Goal: Task Accomplishment & Management: Manage account settings

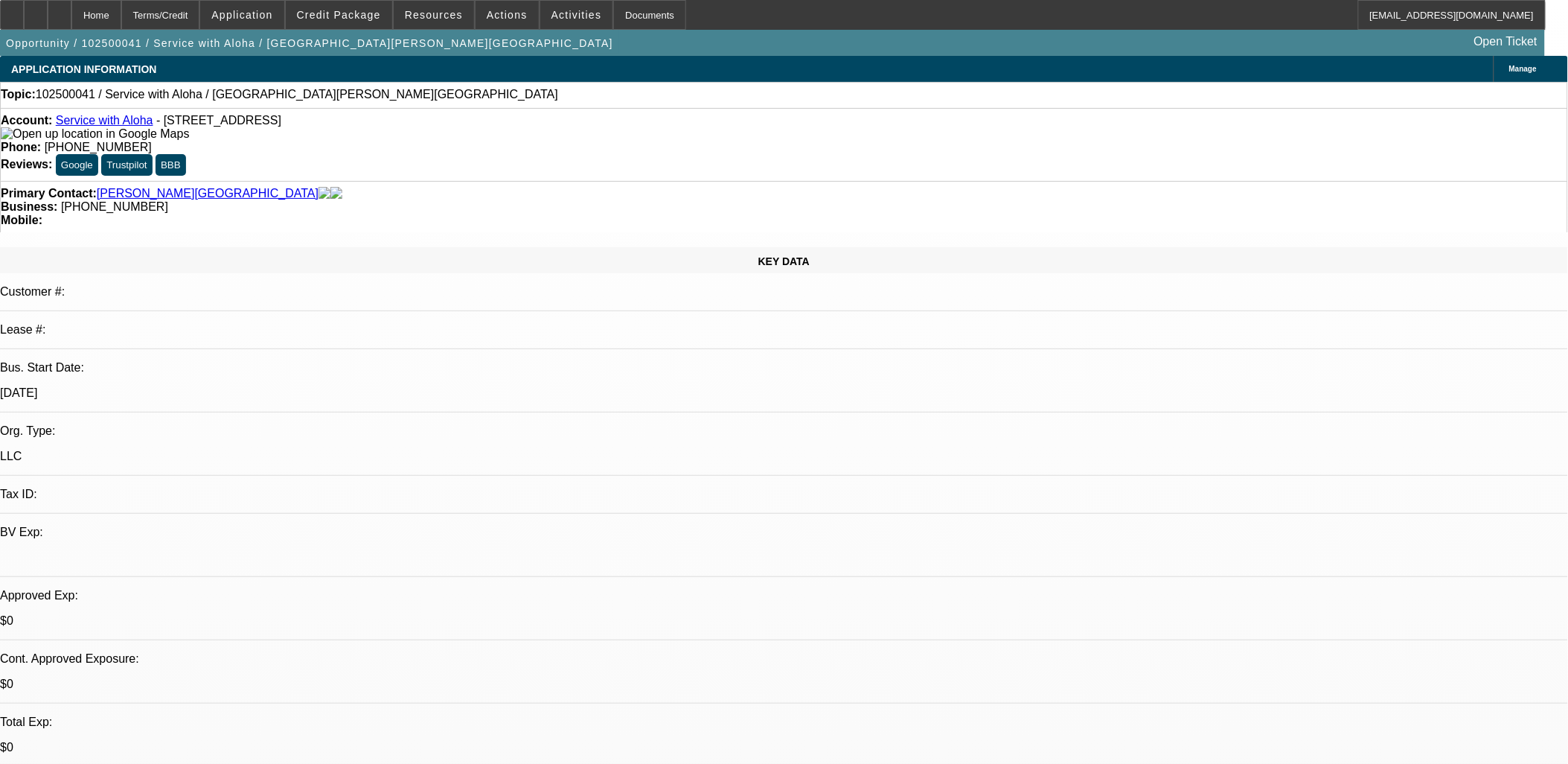
select select "0"
select select "2"
select select "0.1"
select select "4"
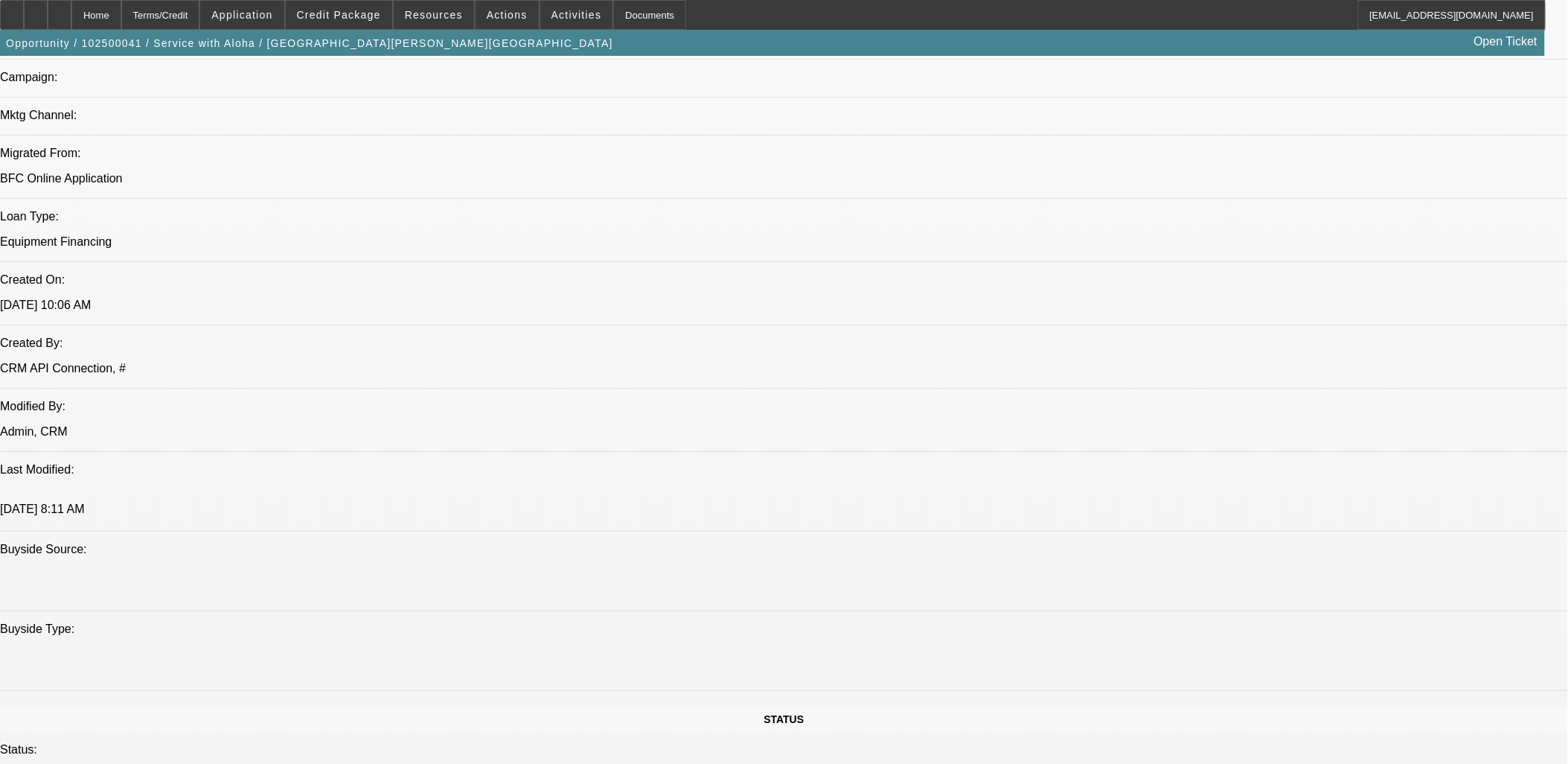
scroll to position [993, 0]
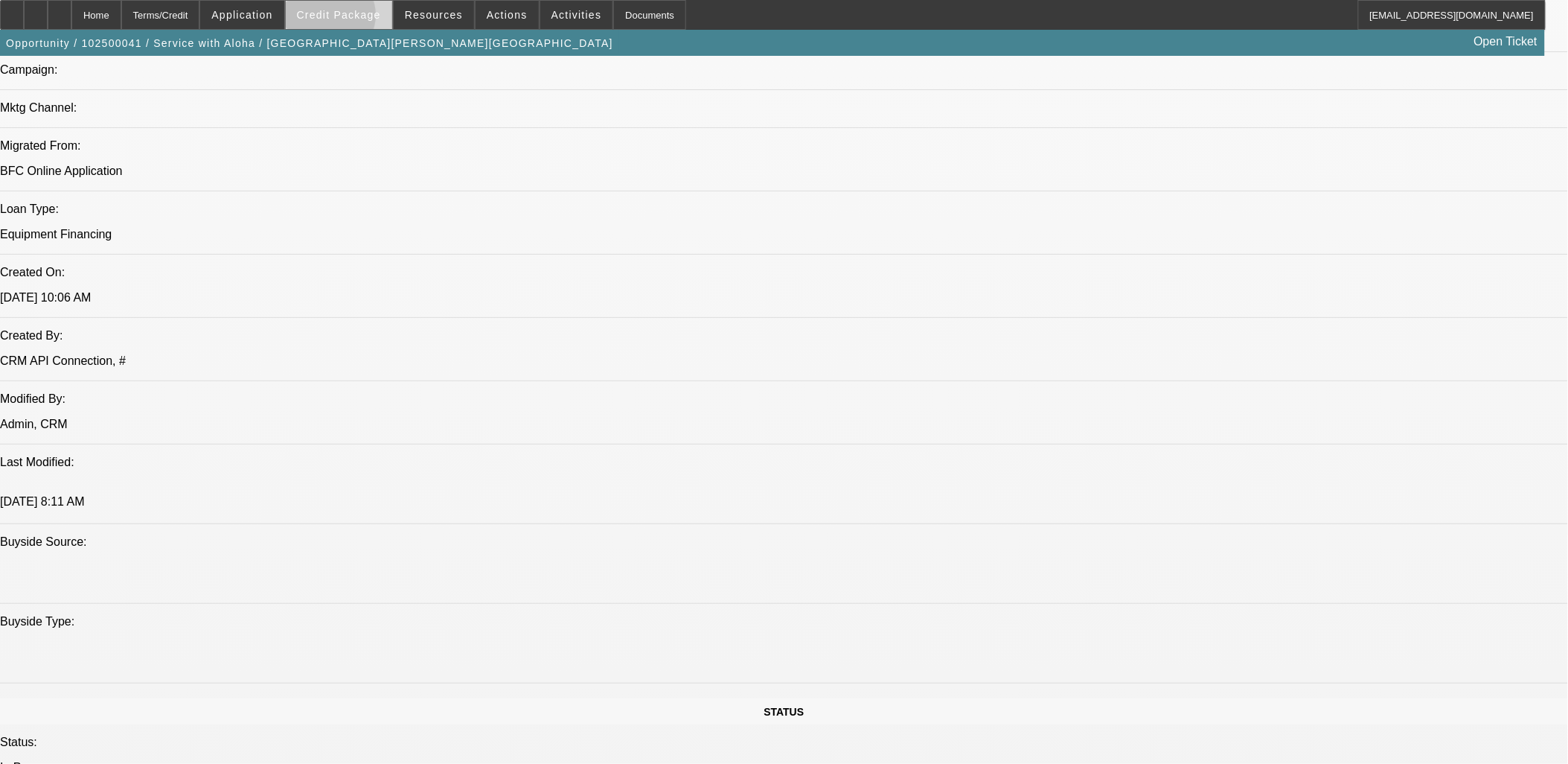
click at [350, 19] on span "Credit Package" at bounding box center [339, 15] width 84 height 12
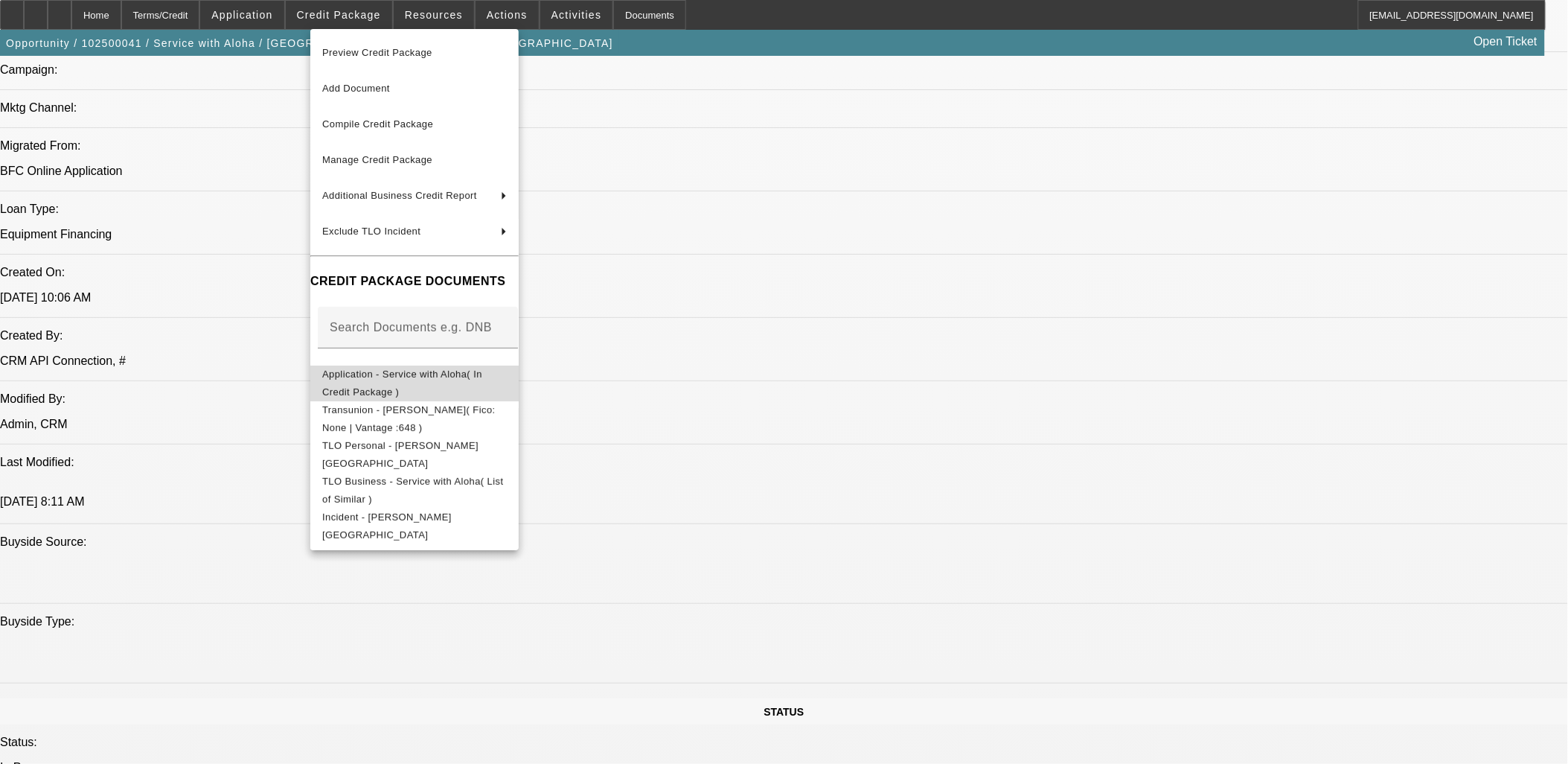
click at [415, 371] on span "Application - Service with Aloha( In Credit Package )" at bounding box center [402, 382] width 160 height 29
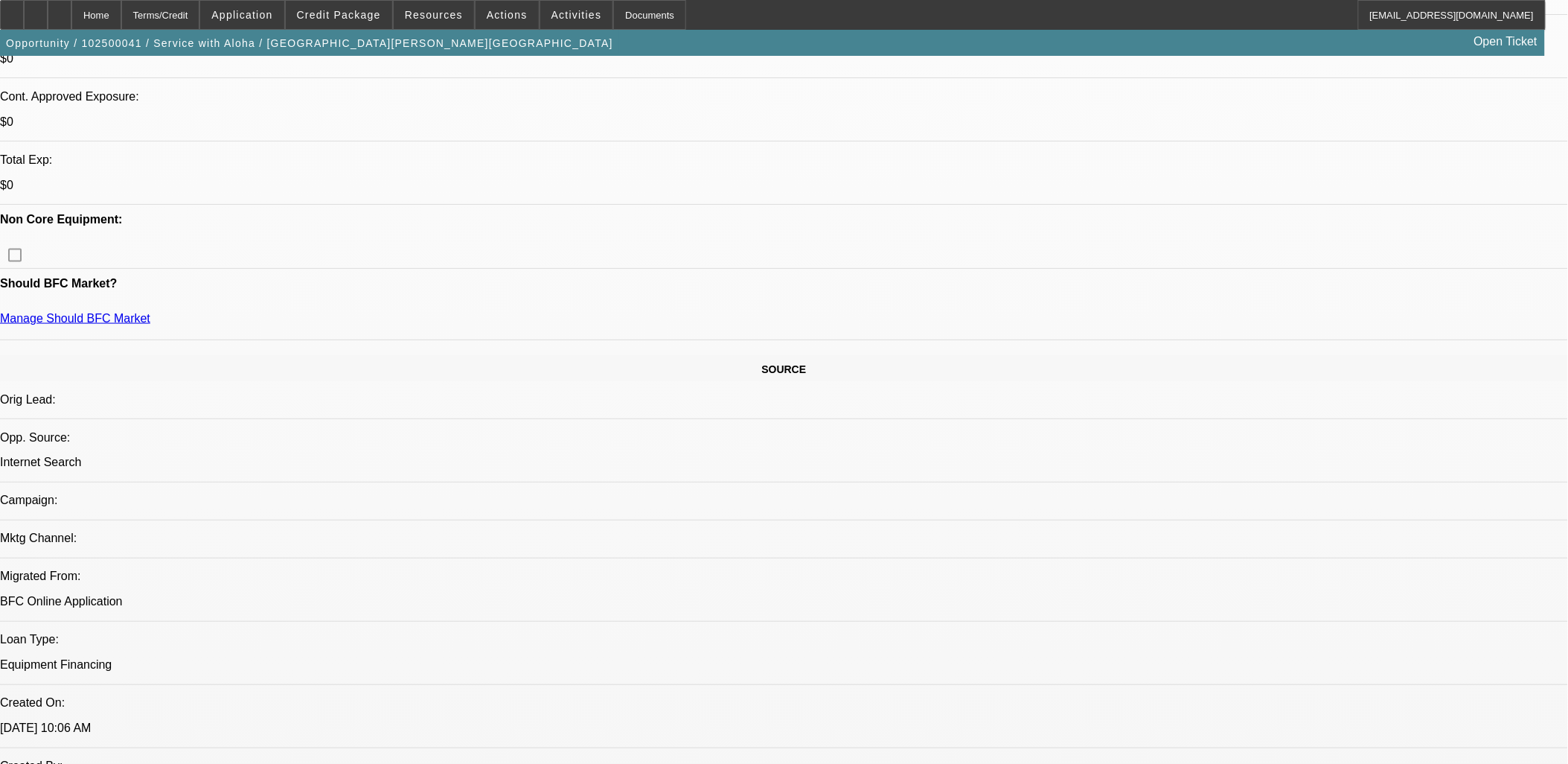
scroll to position [413, 0]
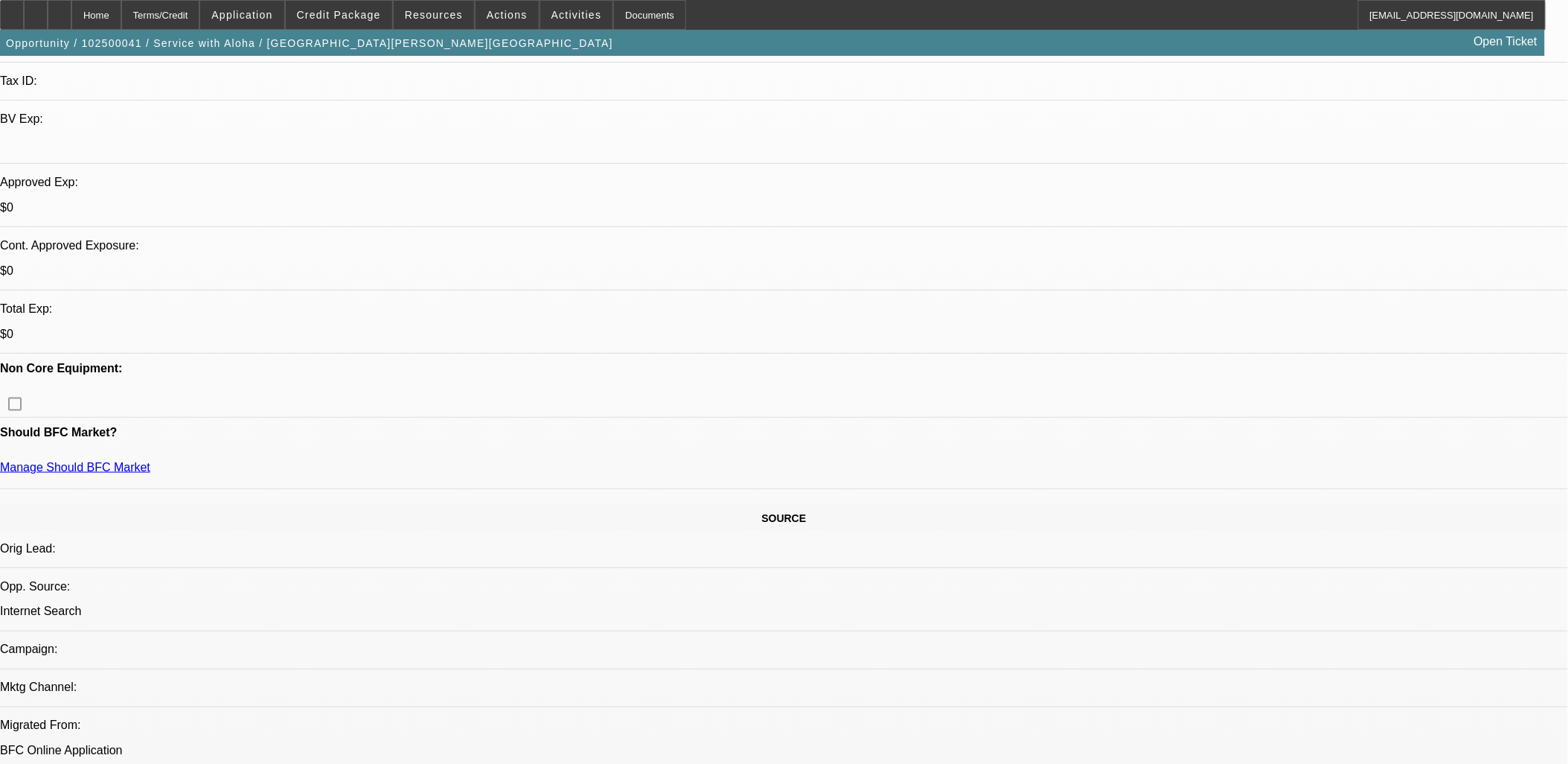
click at [1244, 179] on span "Reply All" at bounding box center [1246, 184] width 41 height 11
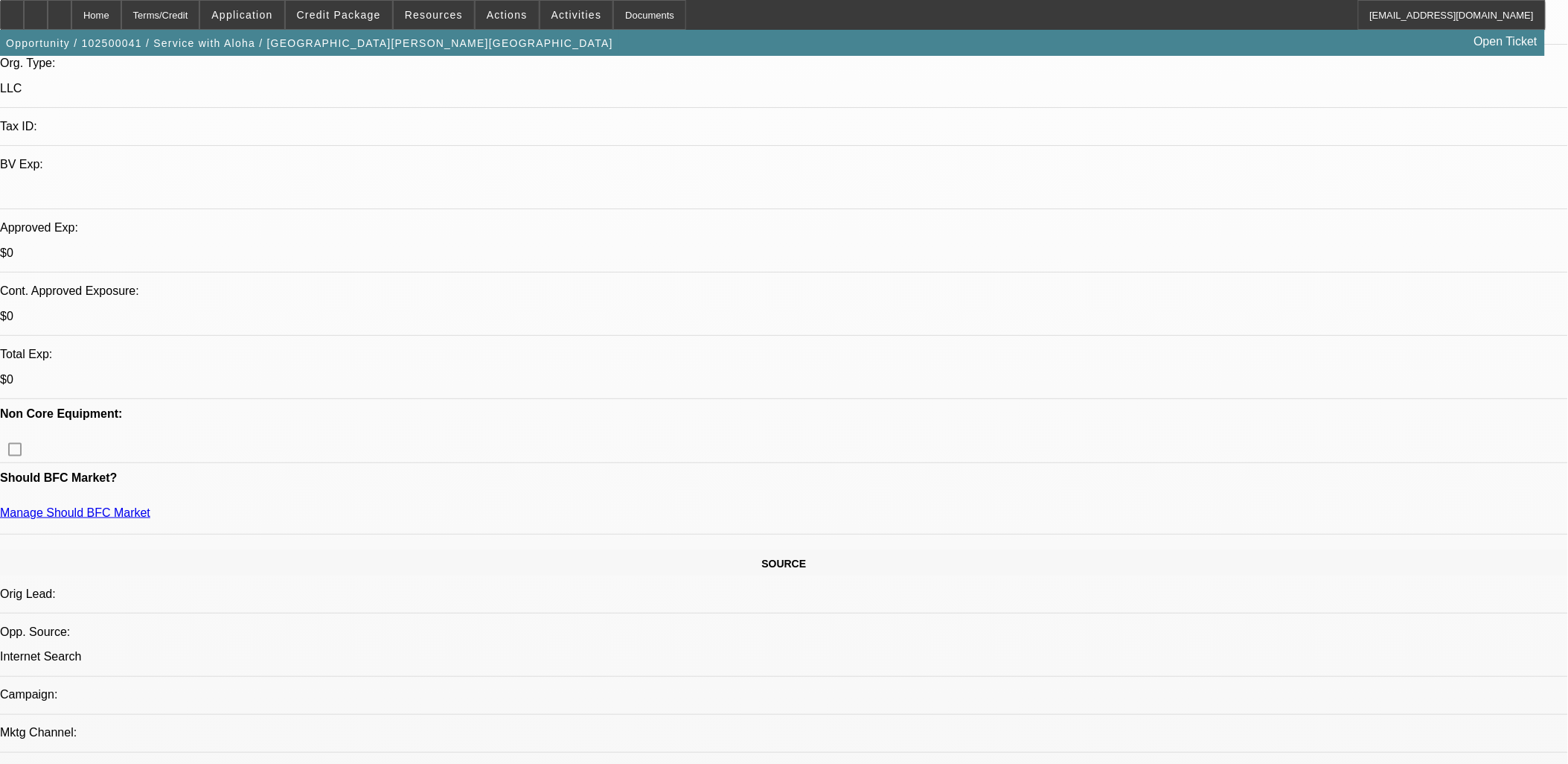
scroll to position [330, 0]
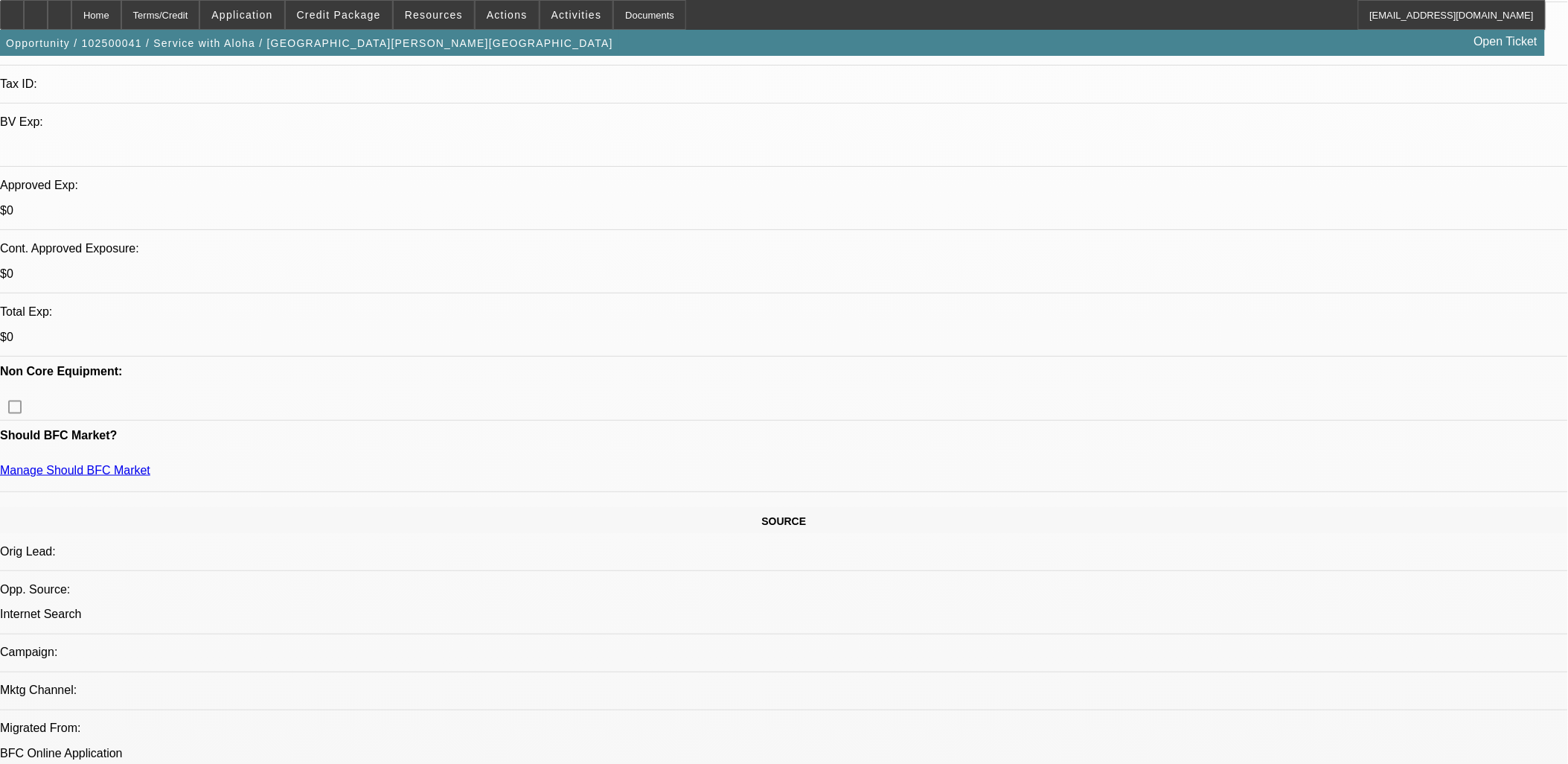
scroll to position [0, 0]
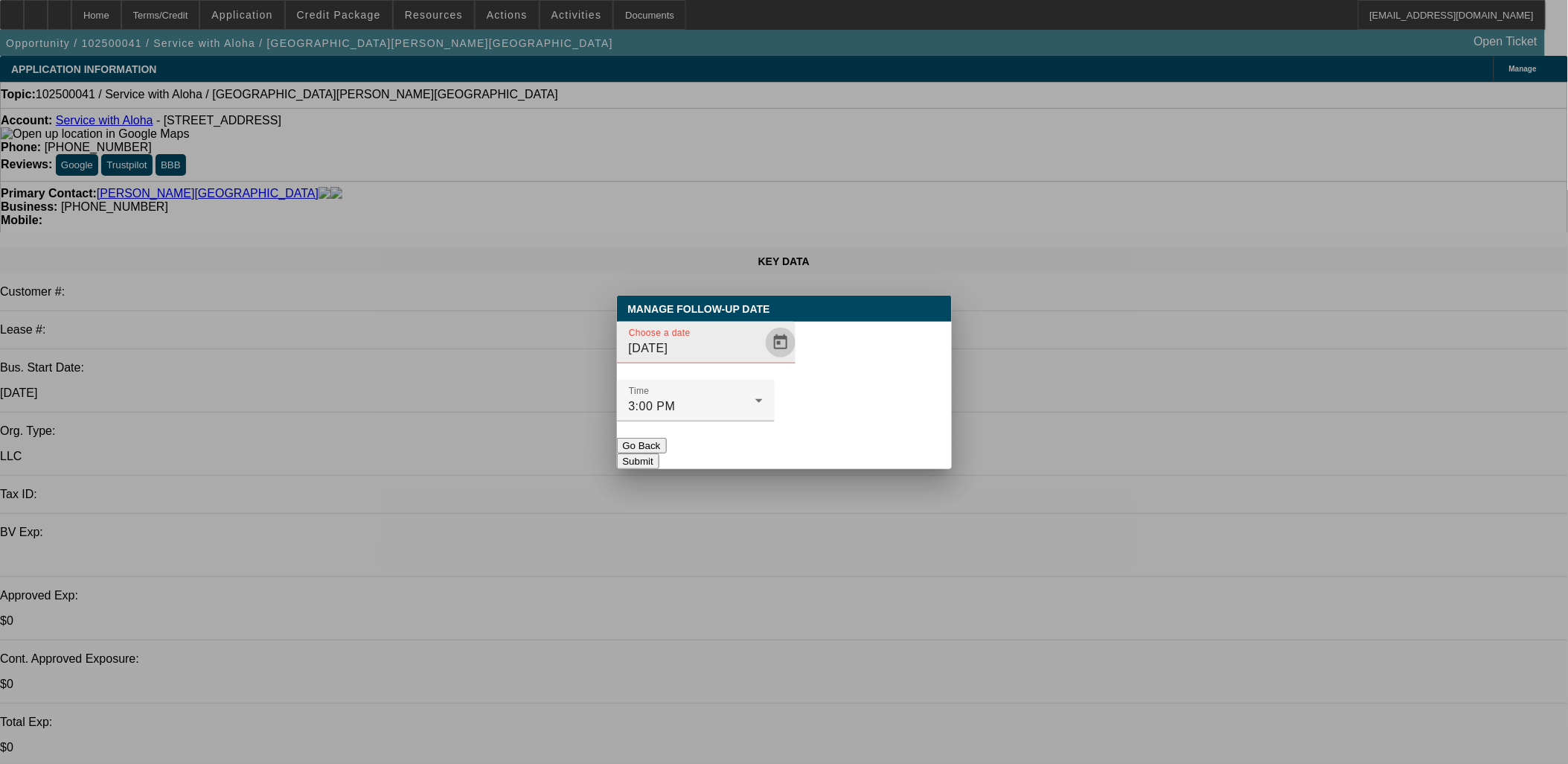
click at [765, 360] on span "Open calendar" at bounding box center [781, 343] width 36 height 36
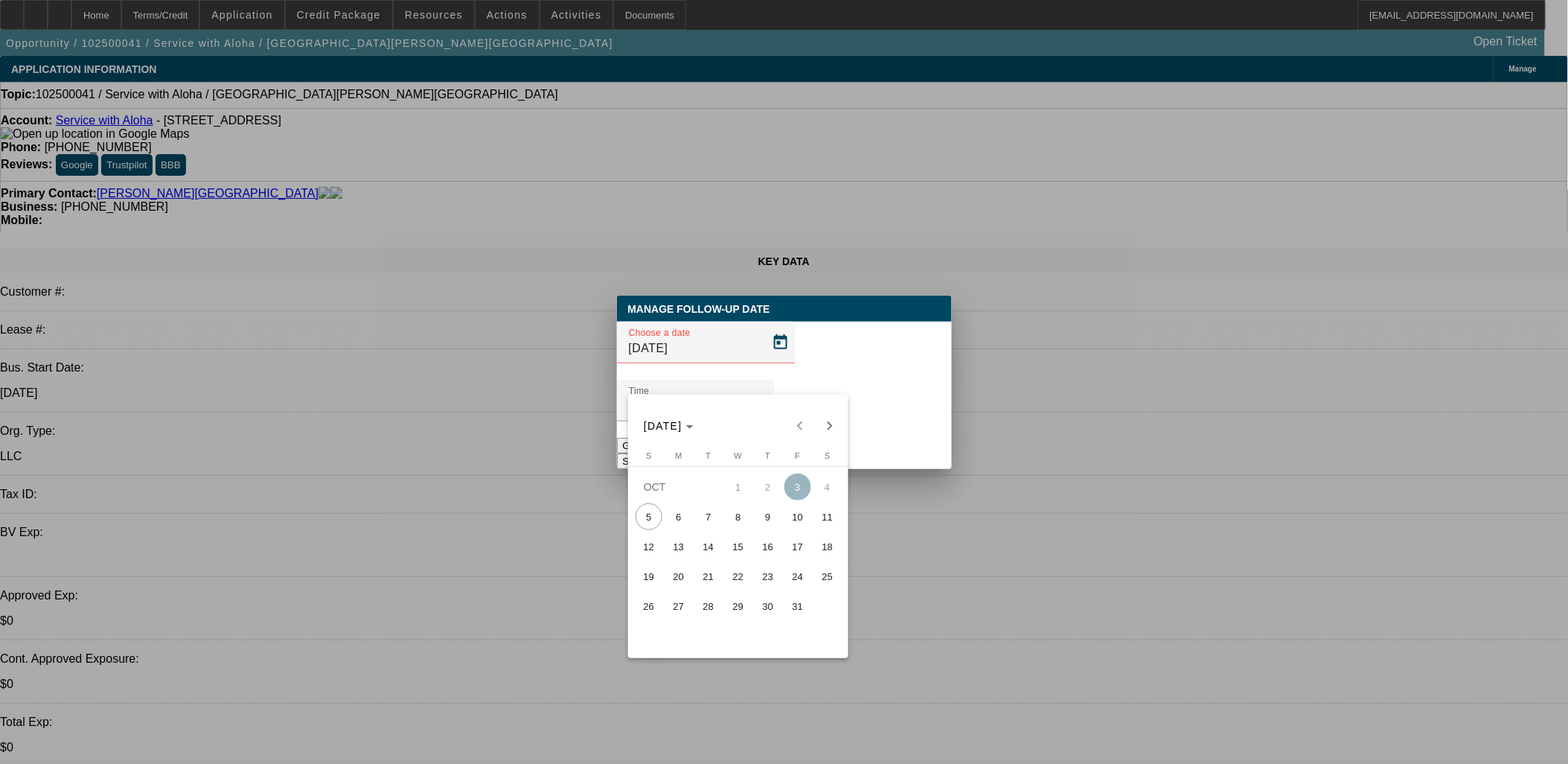
click at [683, 514] on span "6" at bounding box center [678, 516] width 27 height 27
type input "10/6/2025"
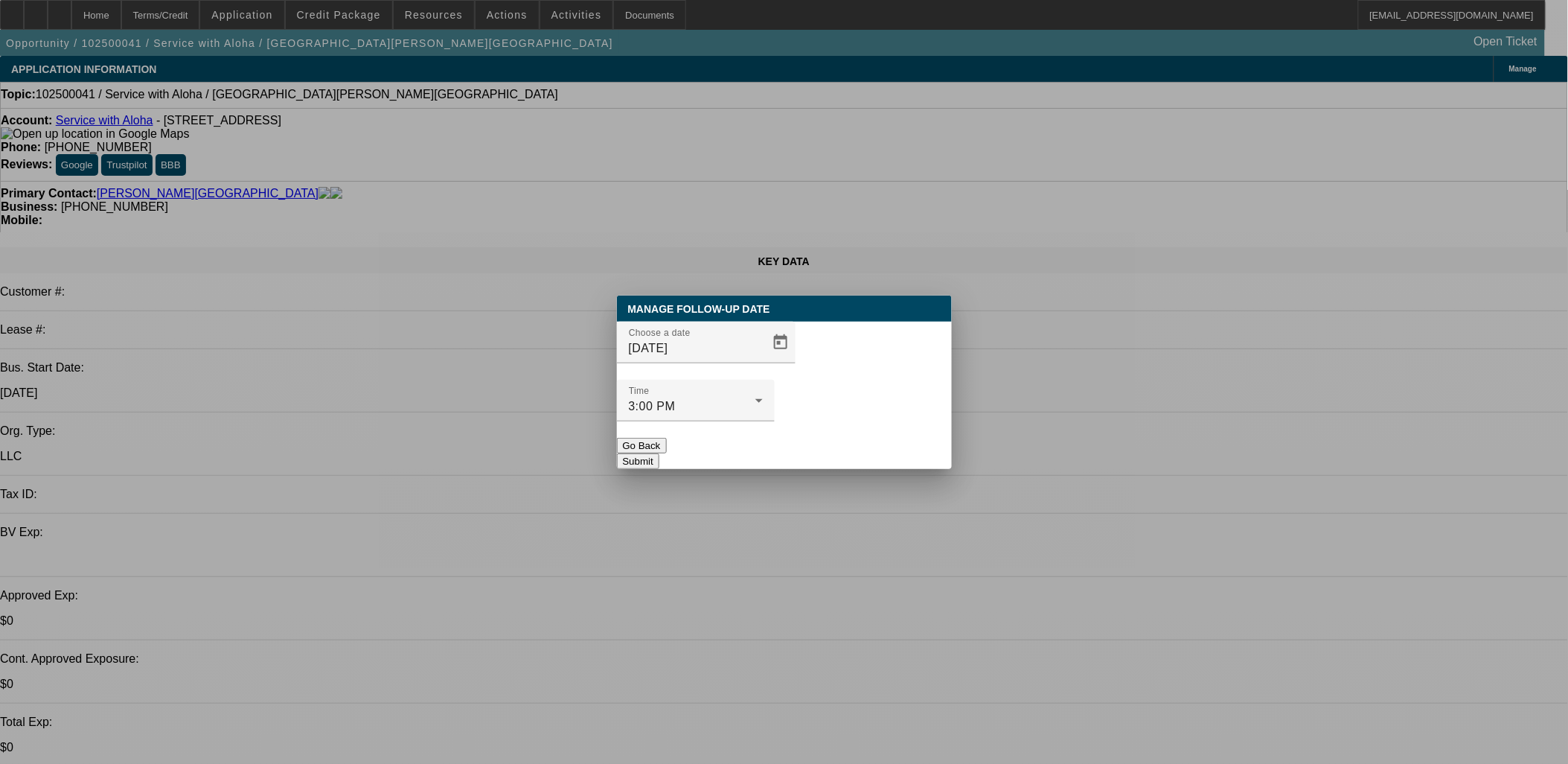
click at [660, 454] on button "Submit" at bounding box center [638, 461] width 42 height 15
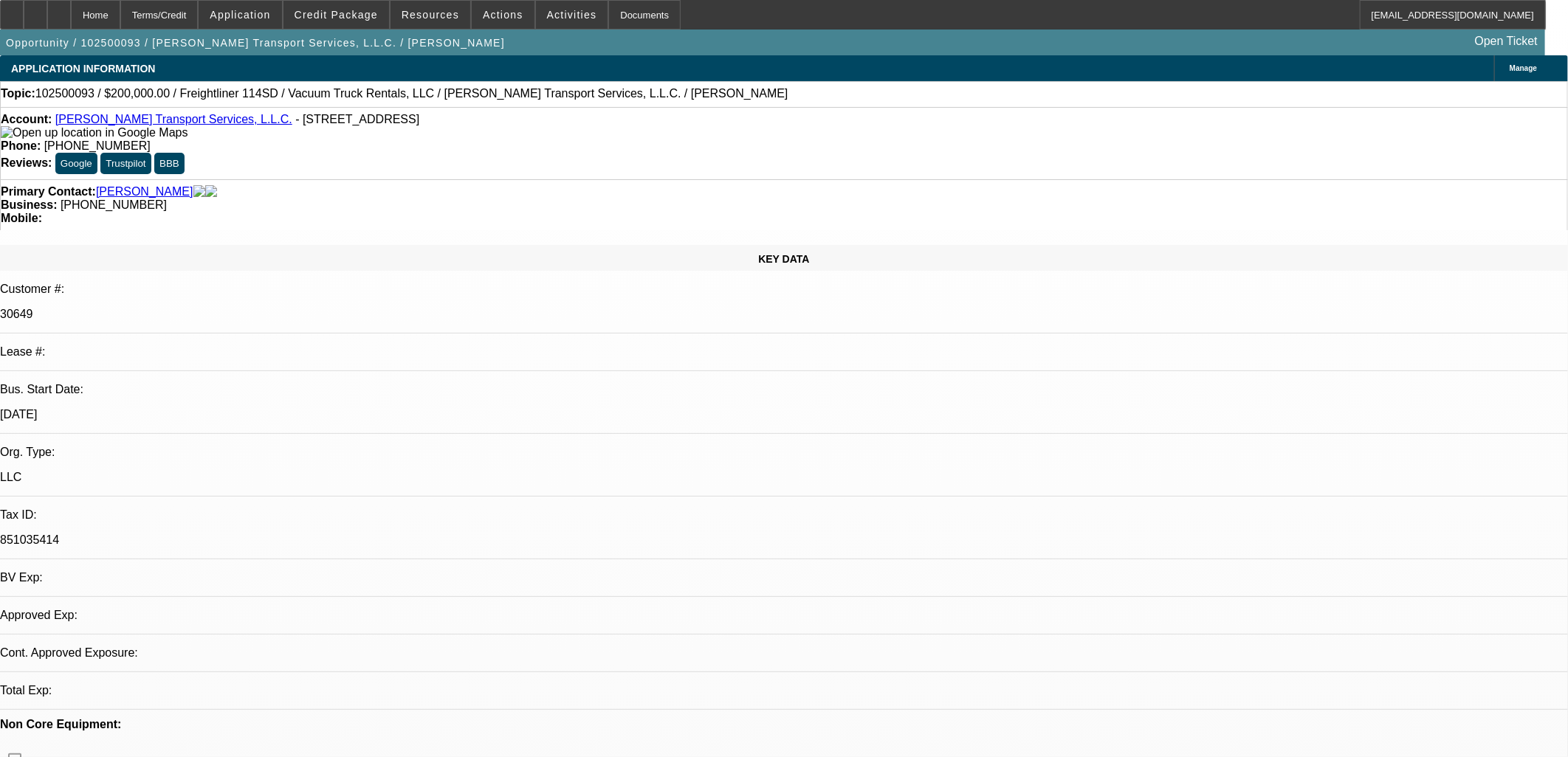
select select "0"
select select "2"
select select "0"
select select "6"
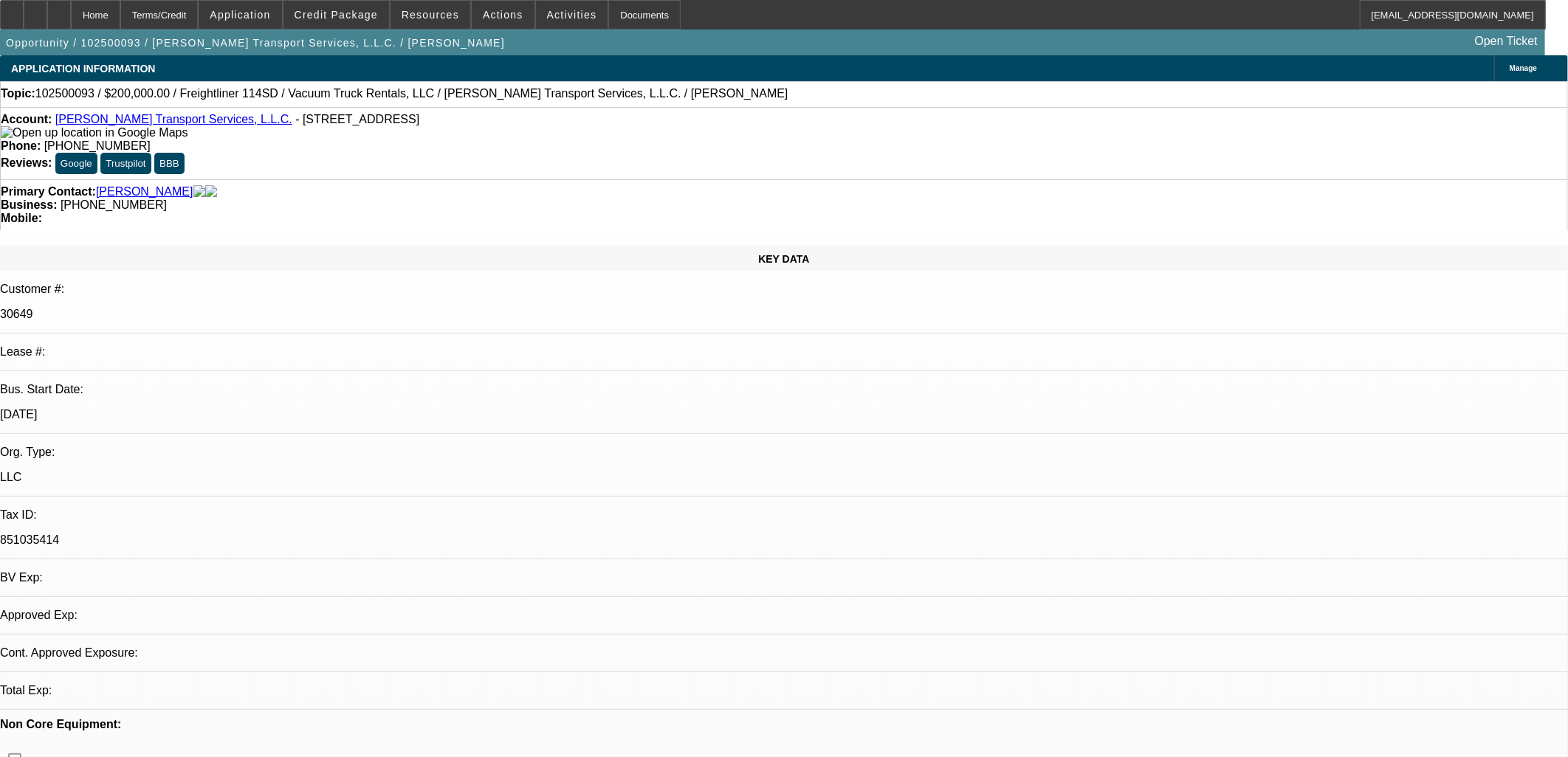
select select "0"
select select "2"
select select "0"
select select "6"
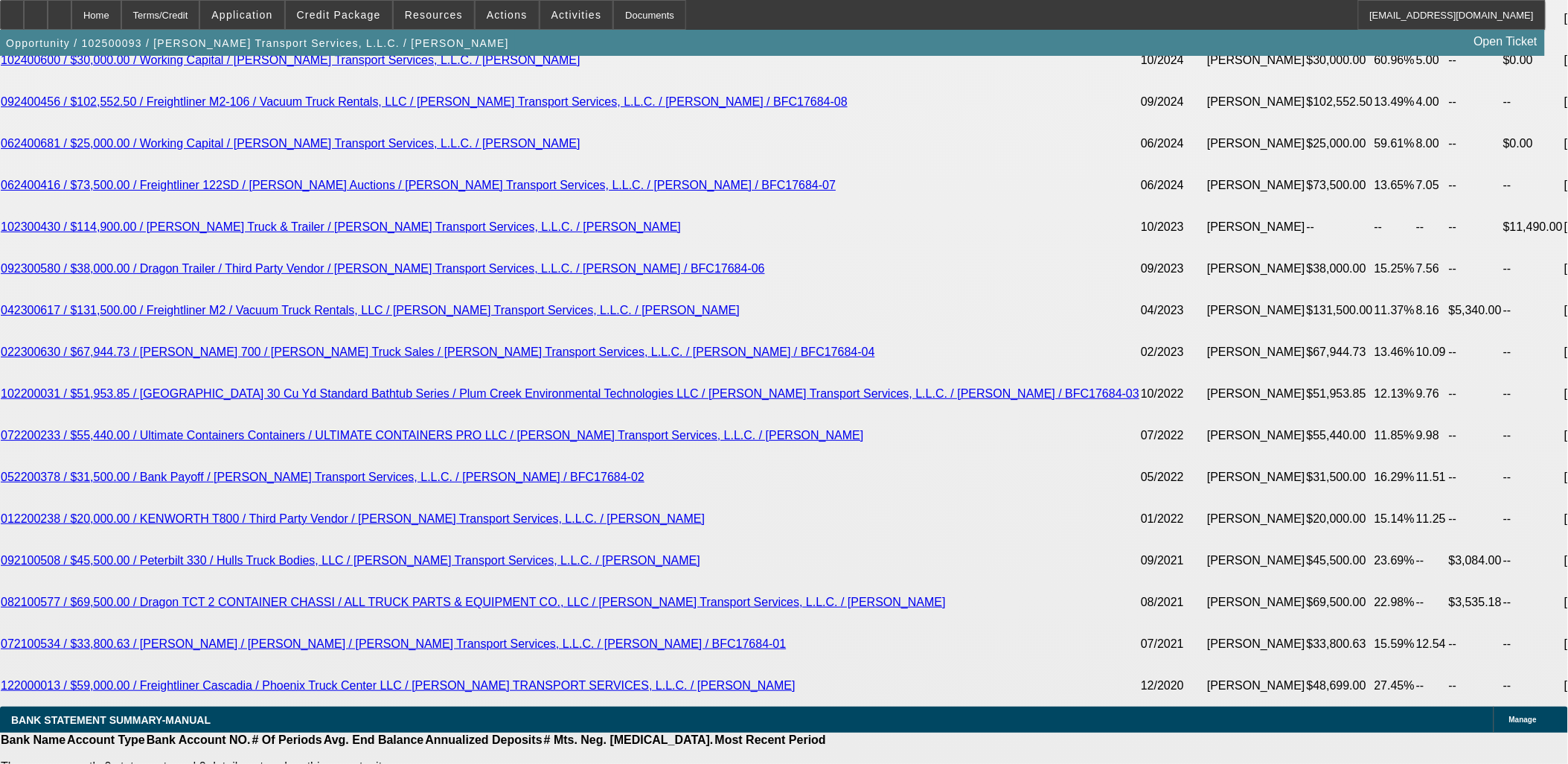
scroll to position [2895, 0]
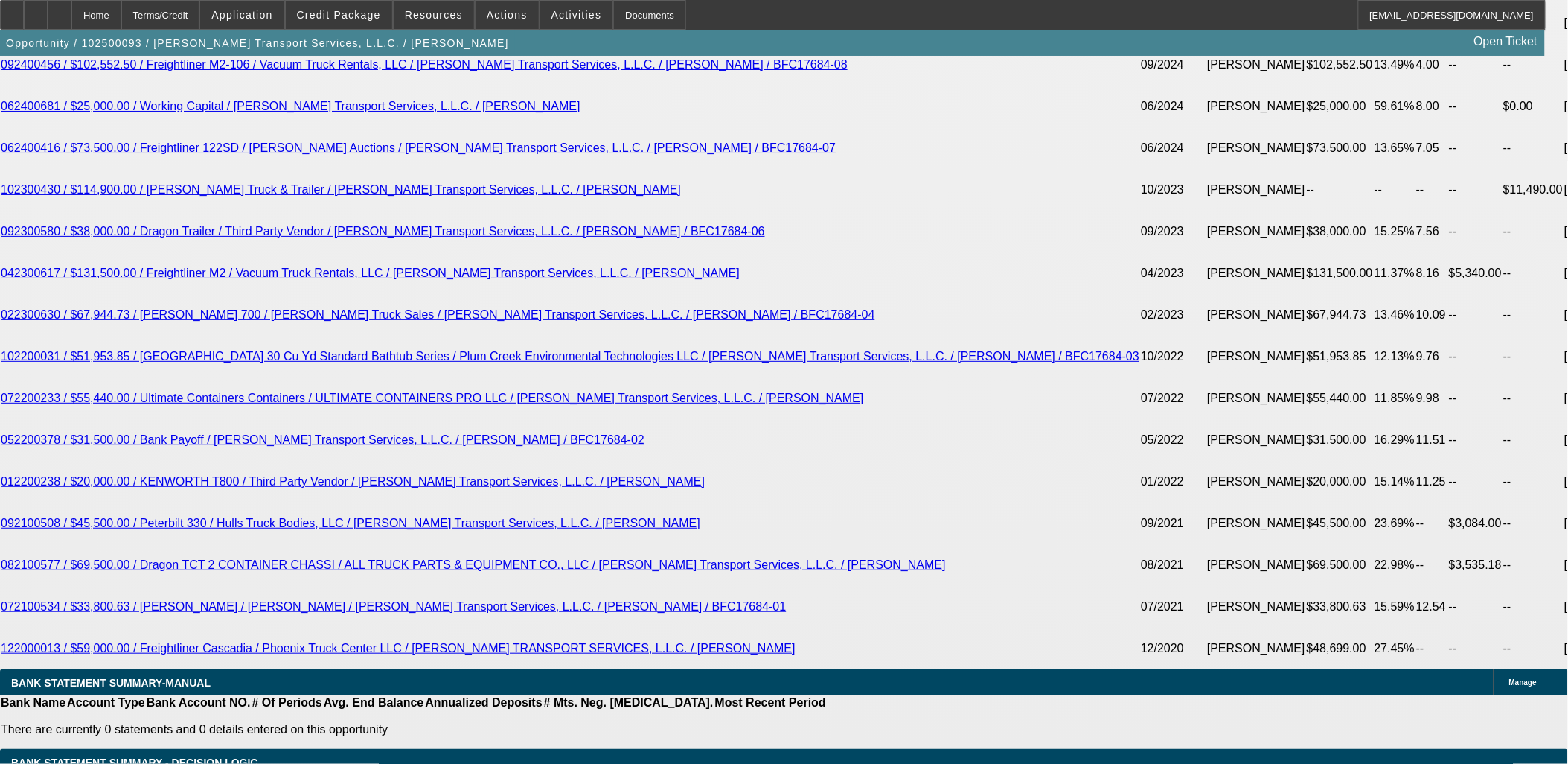
type input "47"
type input "$94.00"
type input "UNKNOWN"
type input "4700"
type input "14.4"
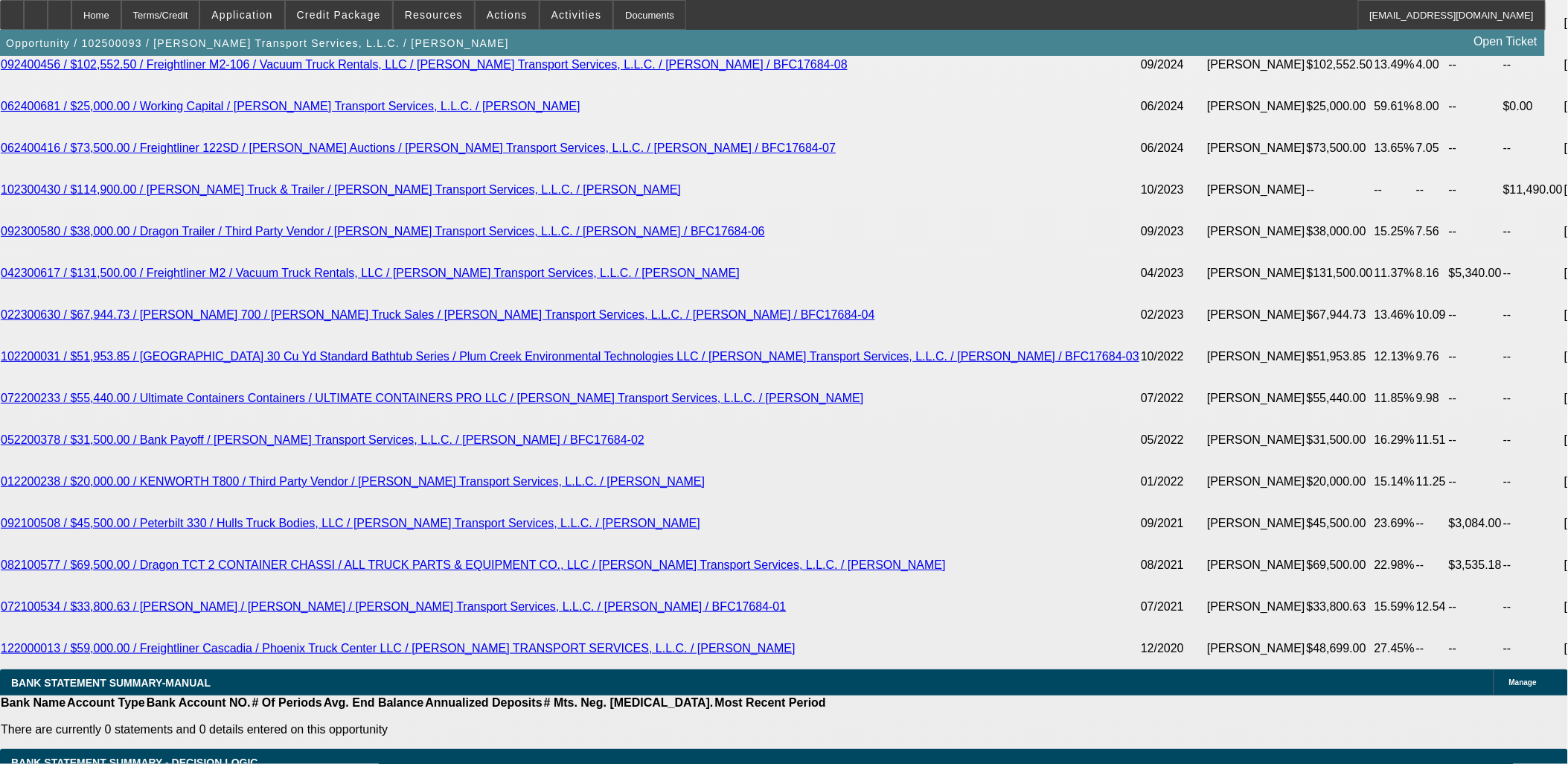
type input "$9,400.00"
type input "480"
type input "$96.00"
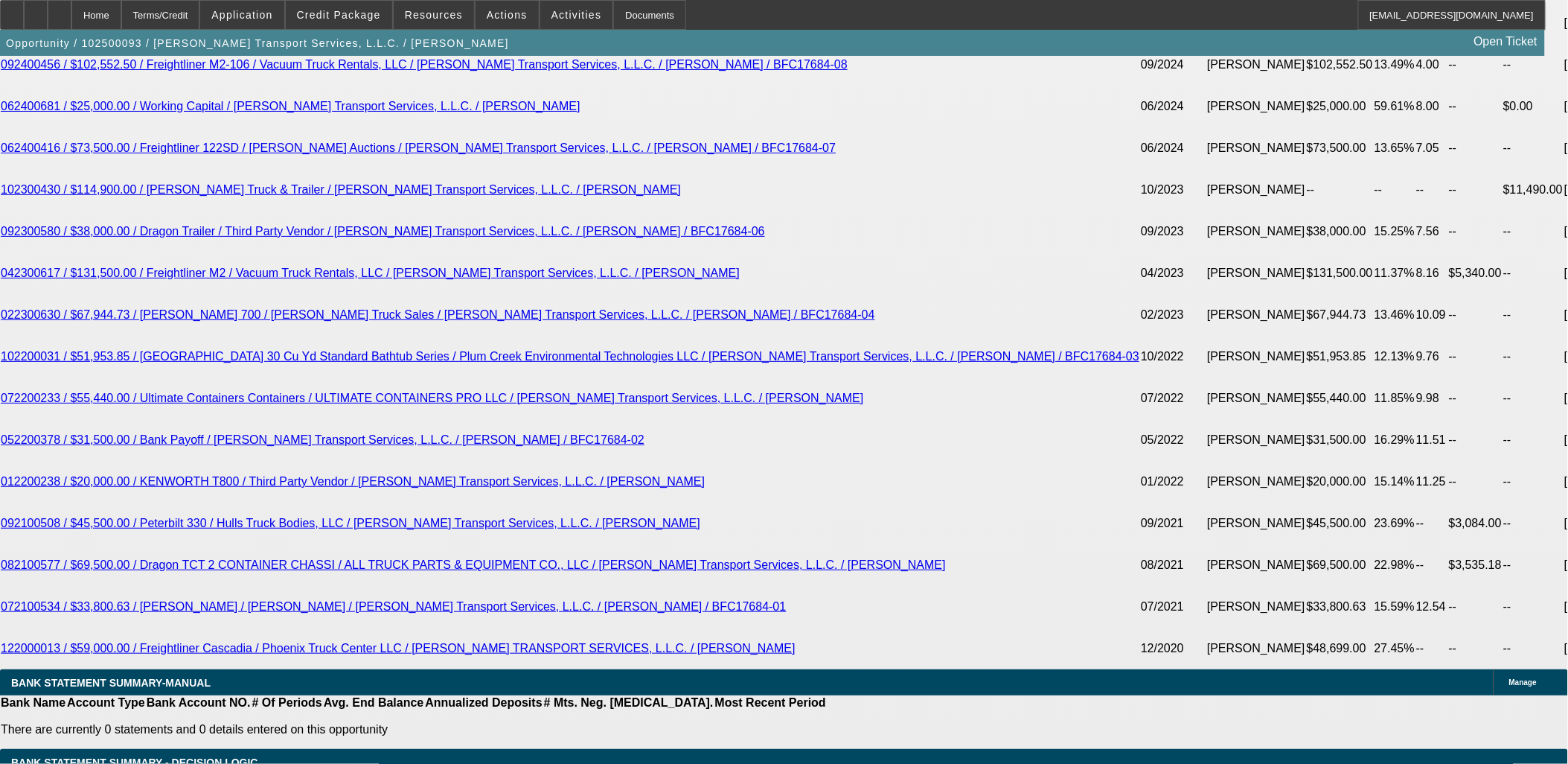
type input "4800"
type input "15.4"
type input "$9,600.00"
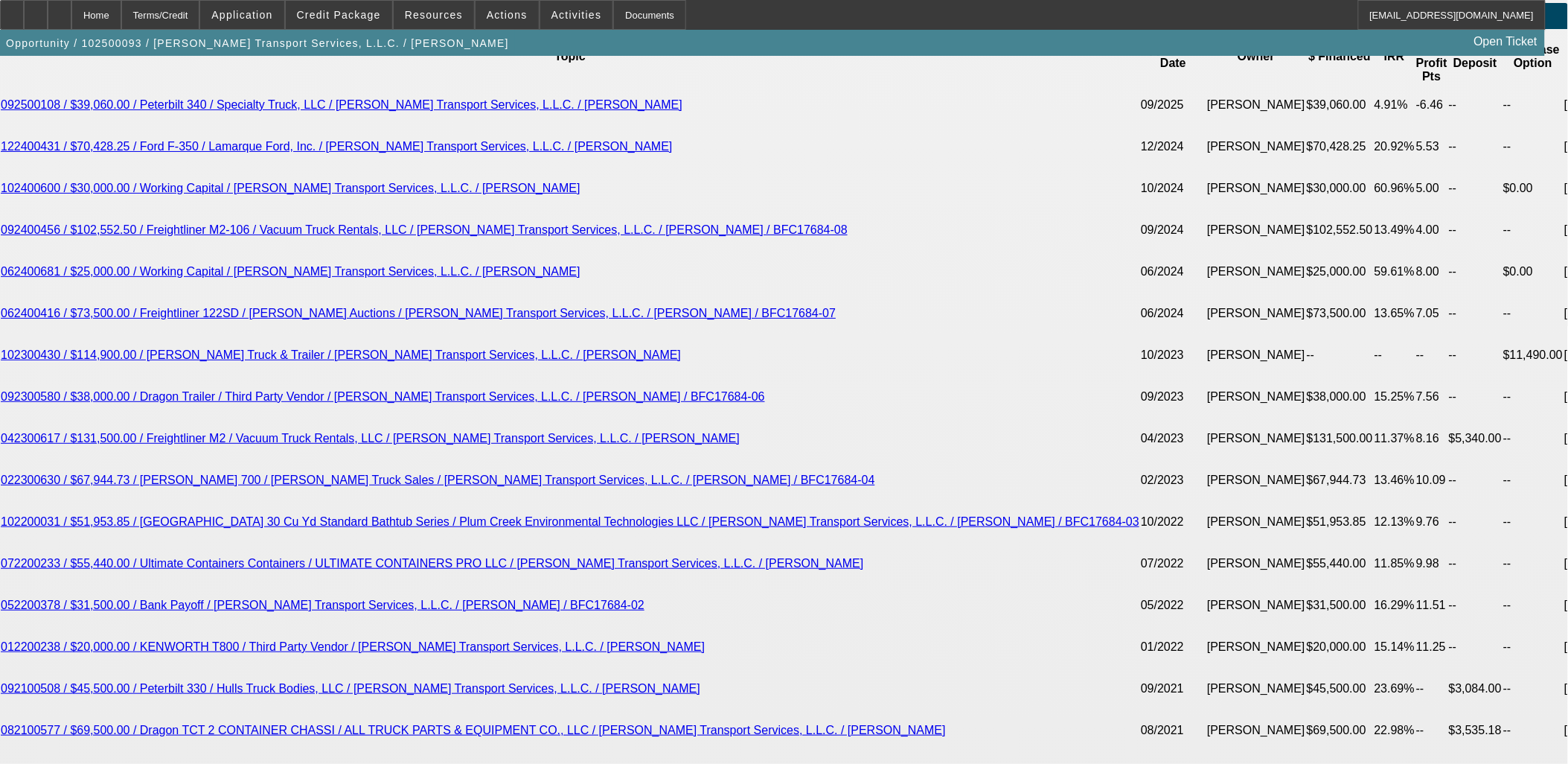
type input "$4,800.00"
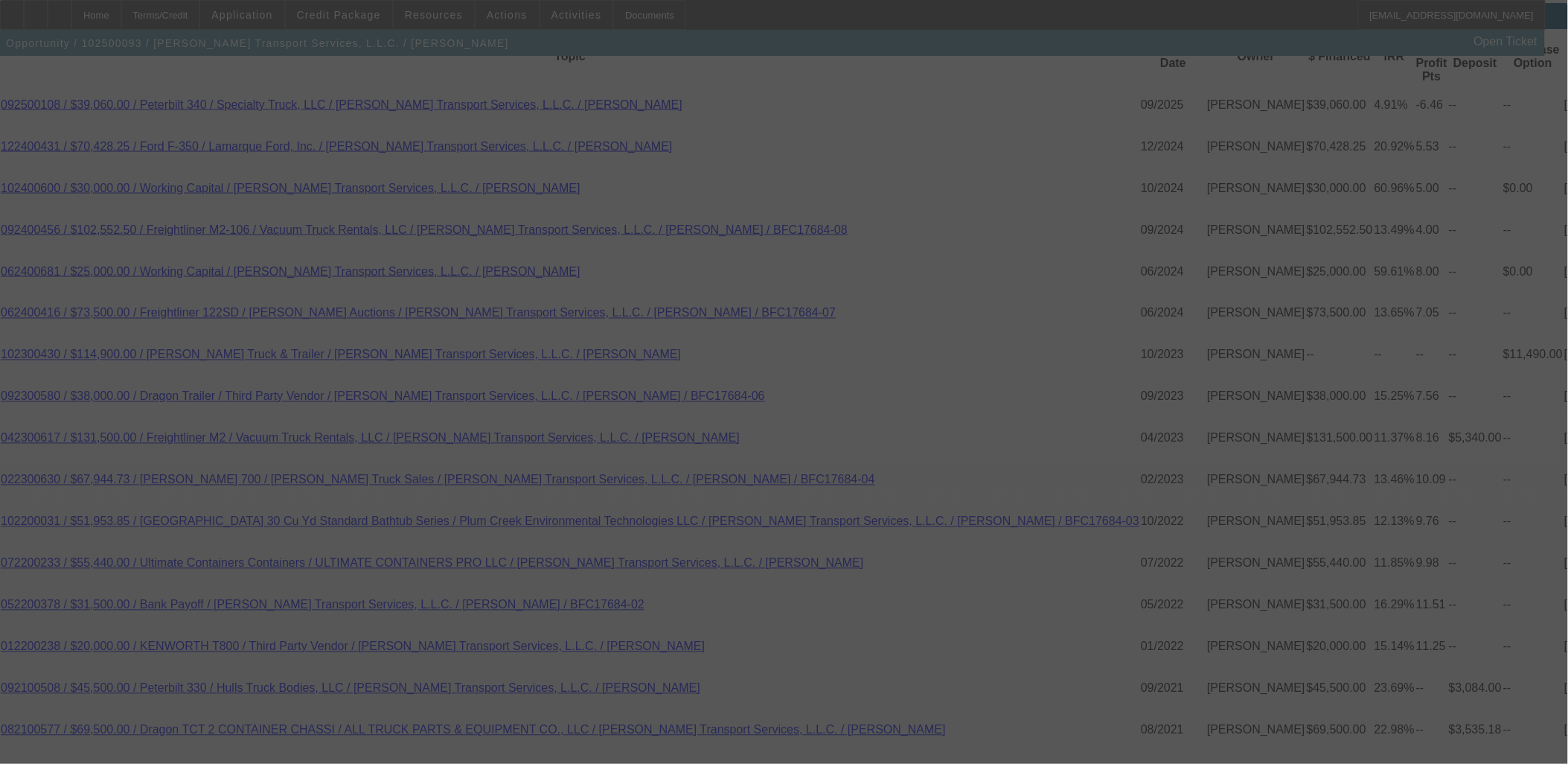
select select "0"
select select "2"
select select "0"
select select "6"
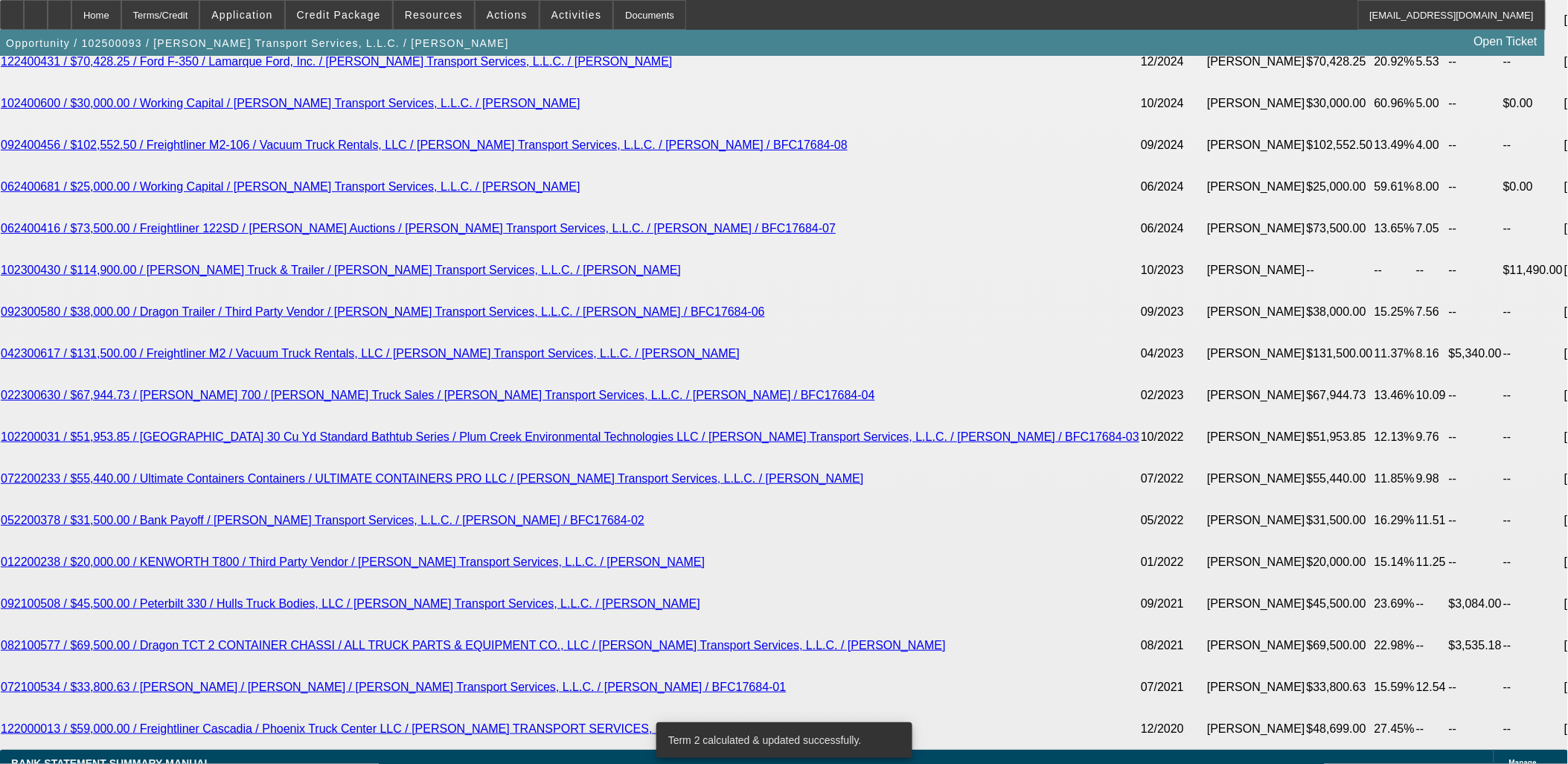
scroll to position [2895, 0]
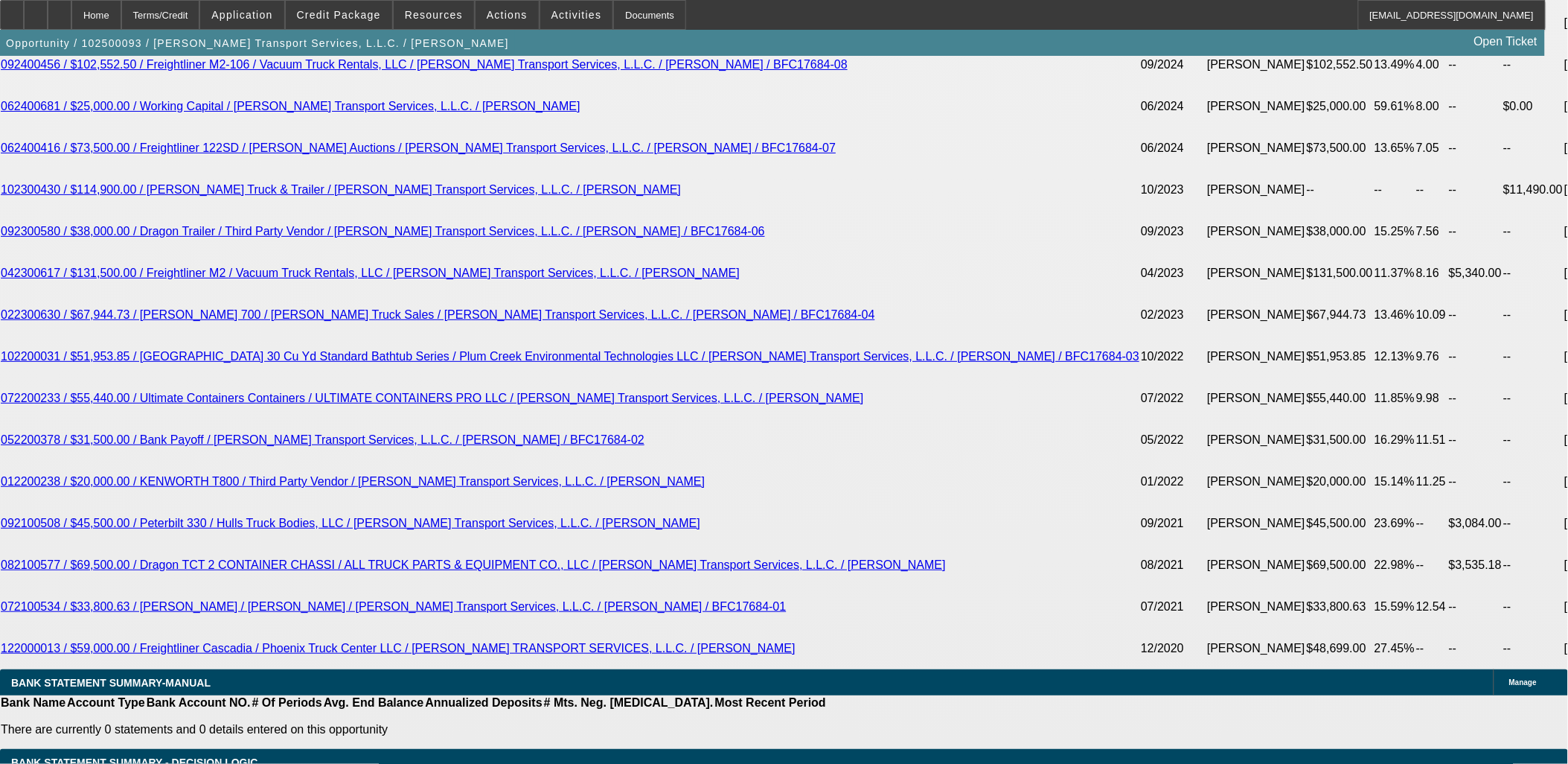
select select "0.05"
type input "$10,000.00"
type input "UNKNOWN"
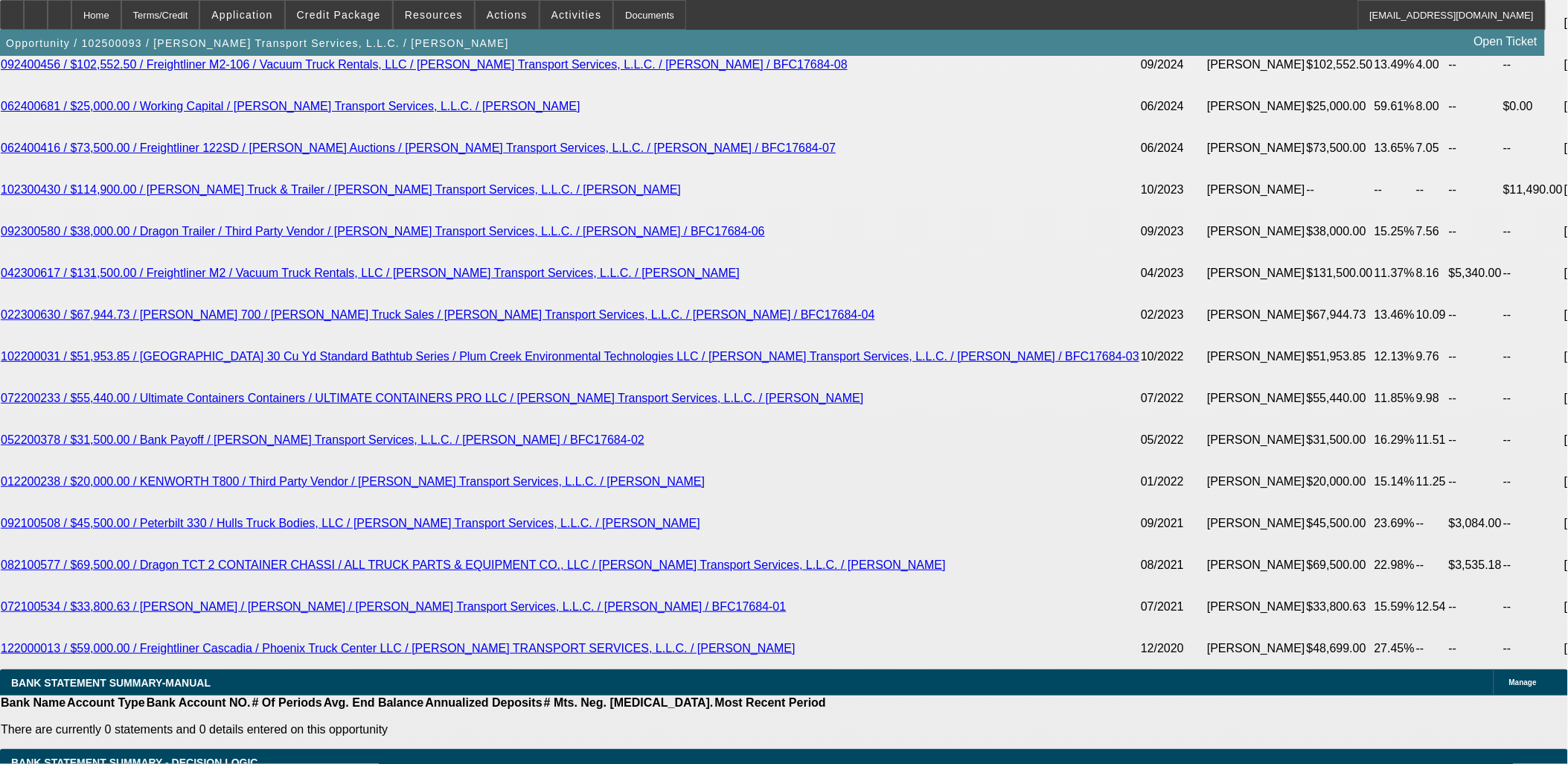
type input "$9,119.96"
type input "46"
type input "$92.00"
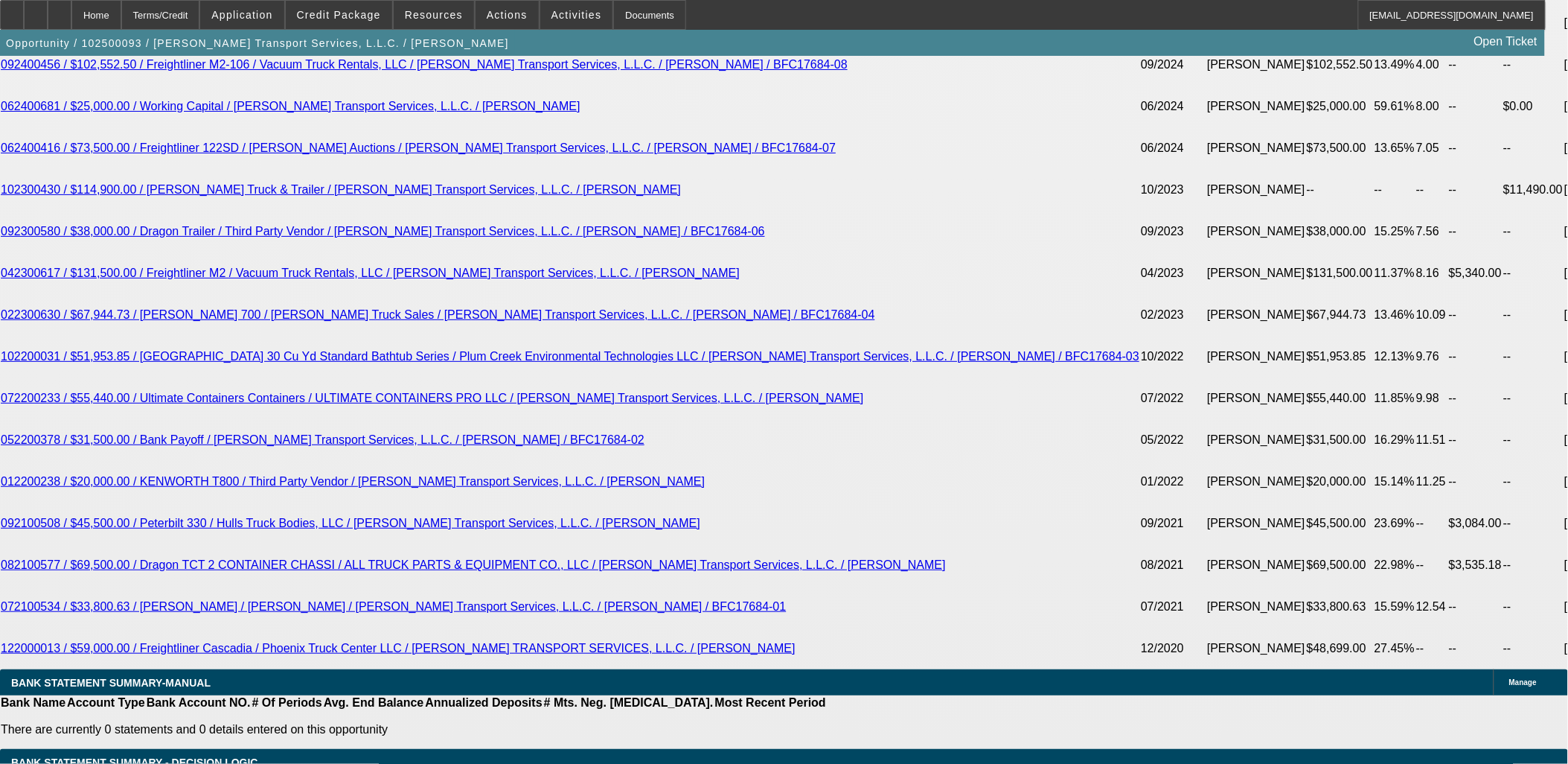
type input "4600"
type input "$9,200.00"
type input "15.8"
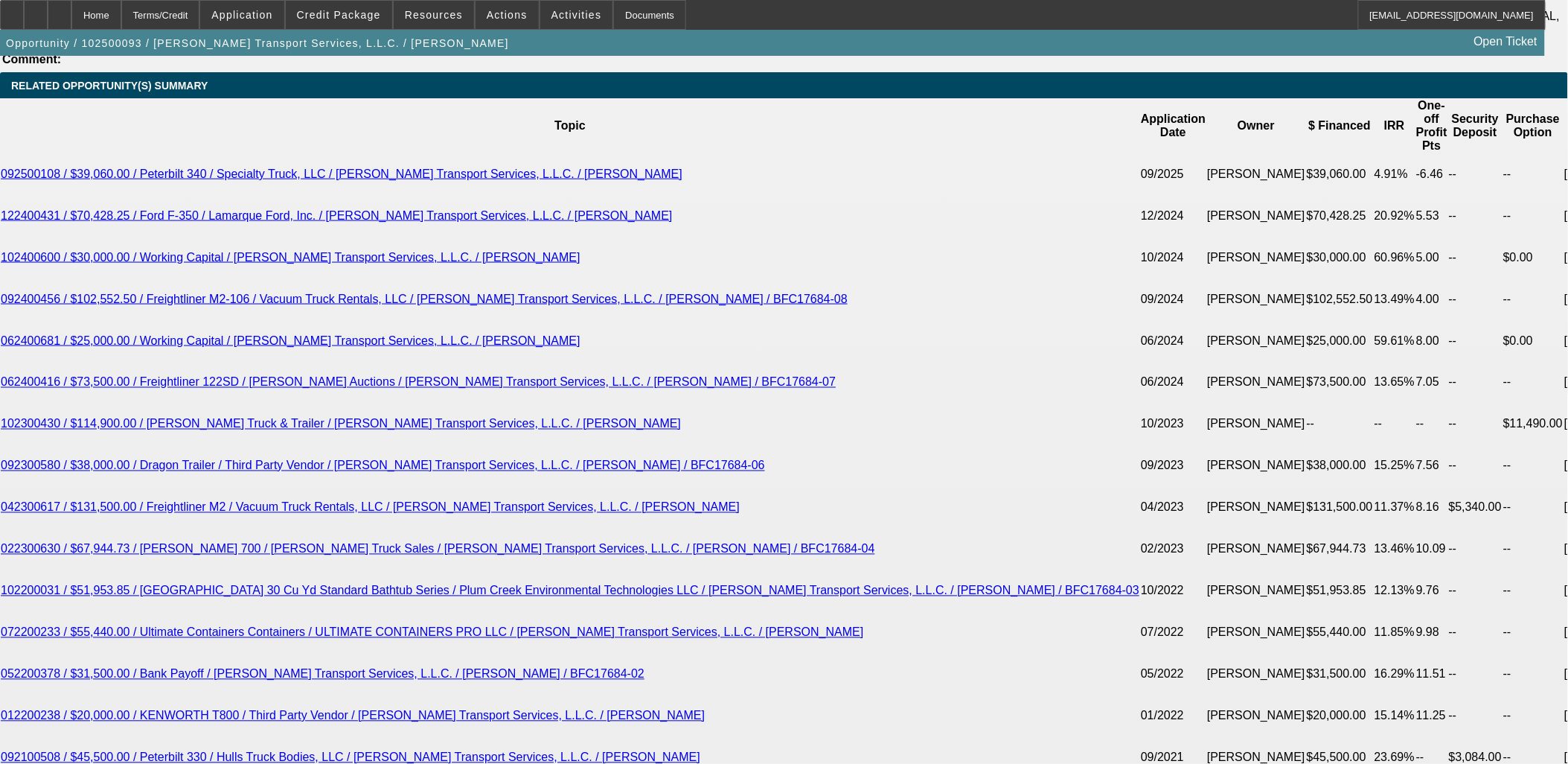
scroll to position [2565, 0]
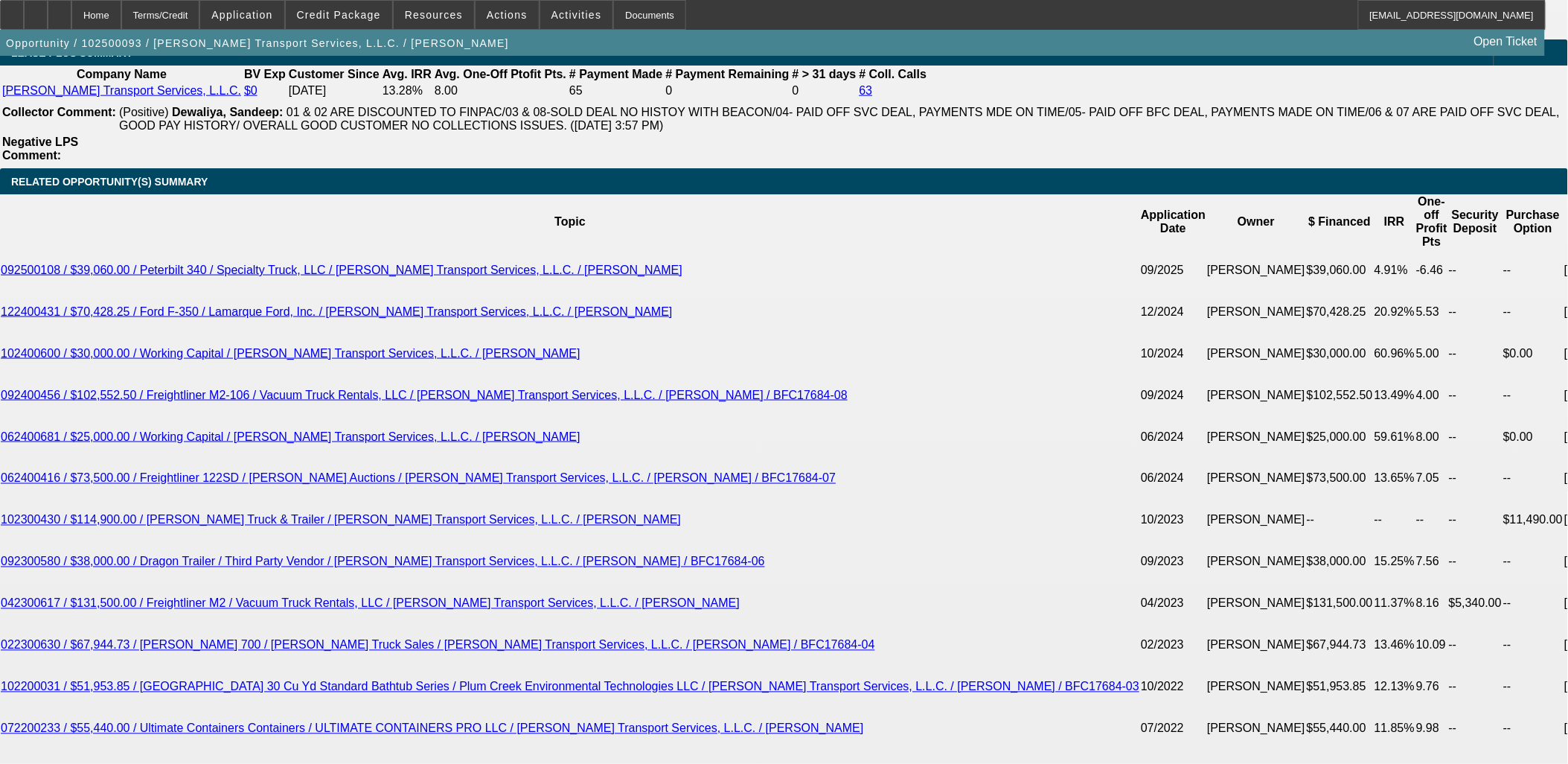
type input "$4,600.00"
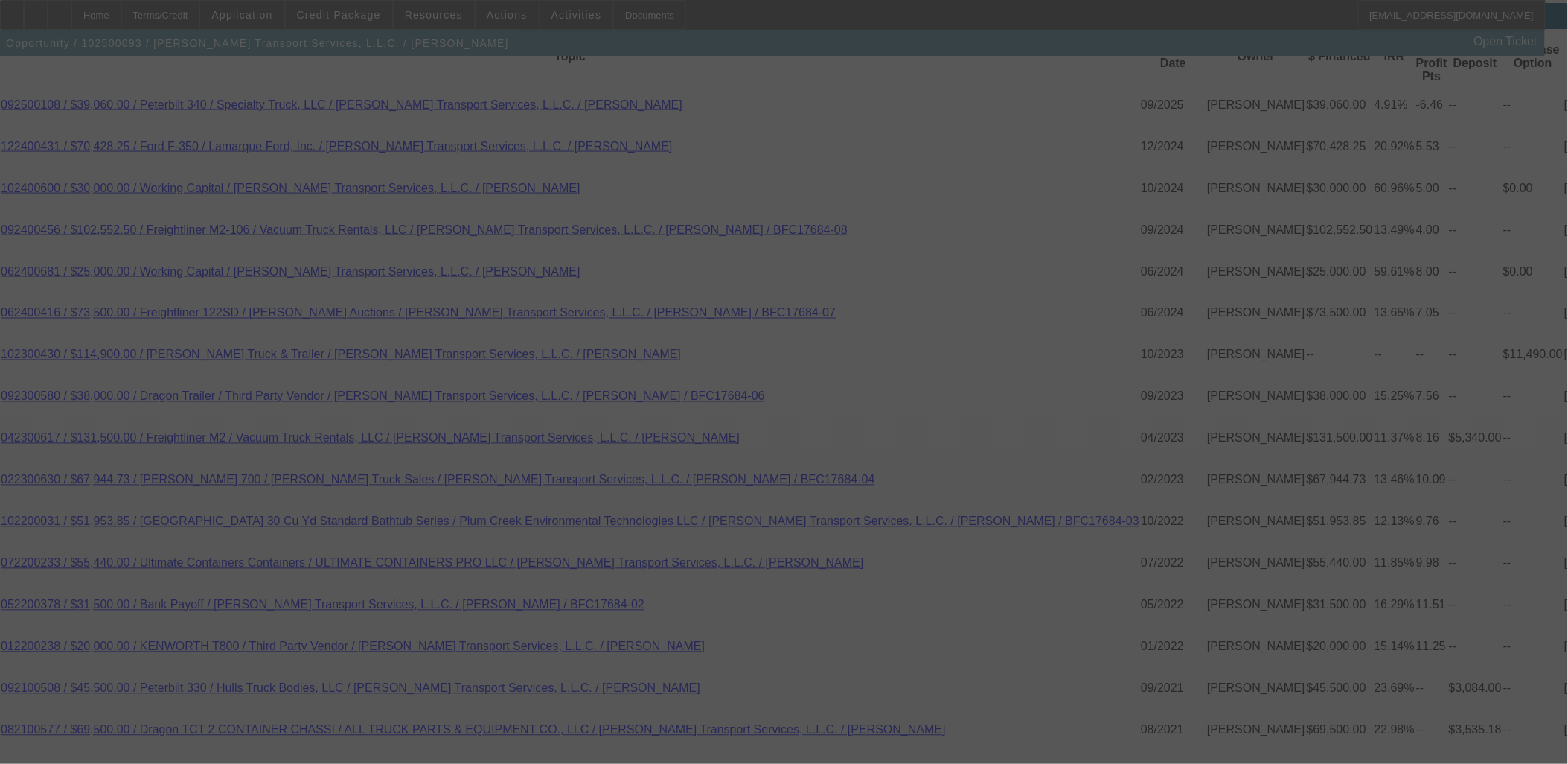
scroll to position [2812, 0]
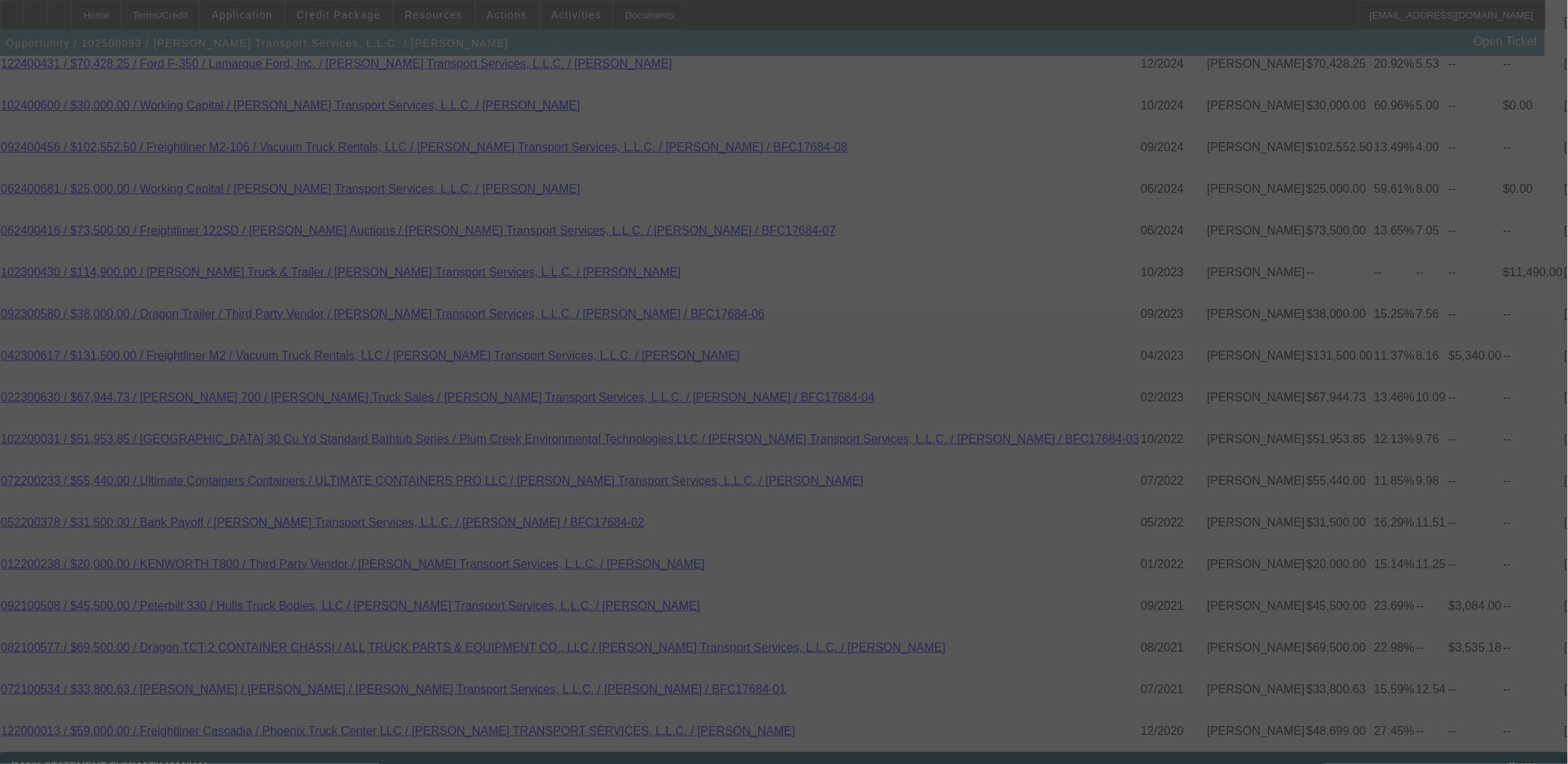
select select "2"
select select "0"
select select "6"
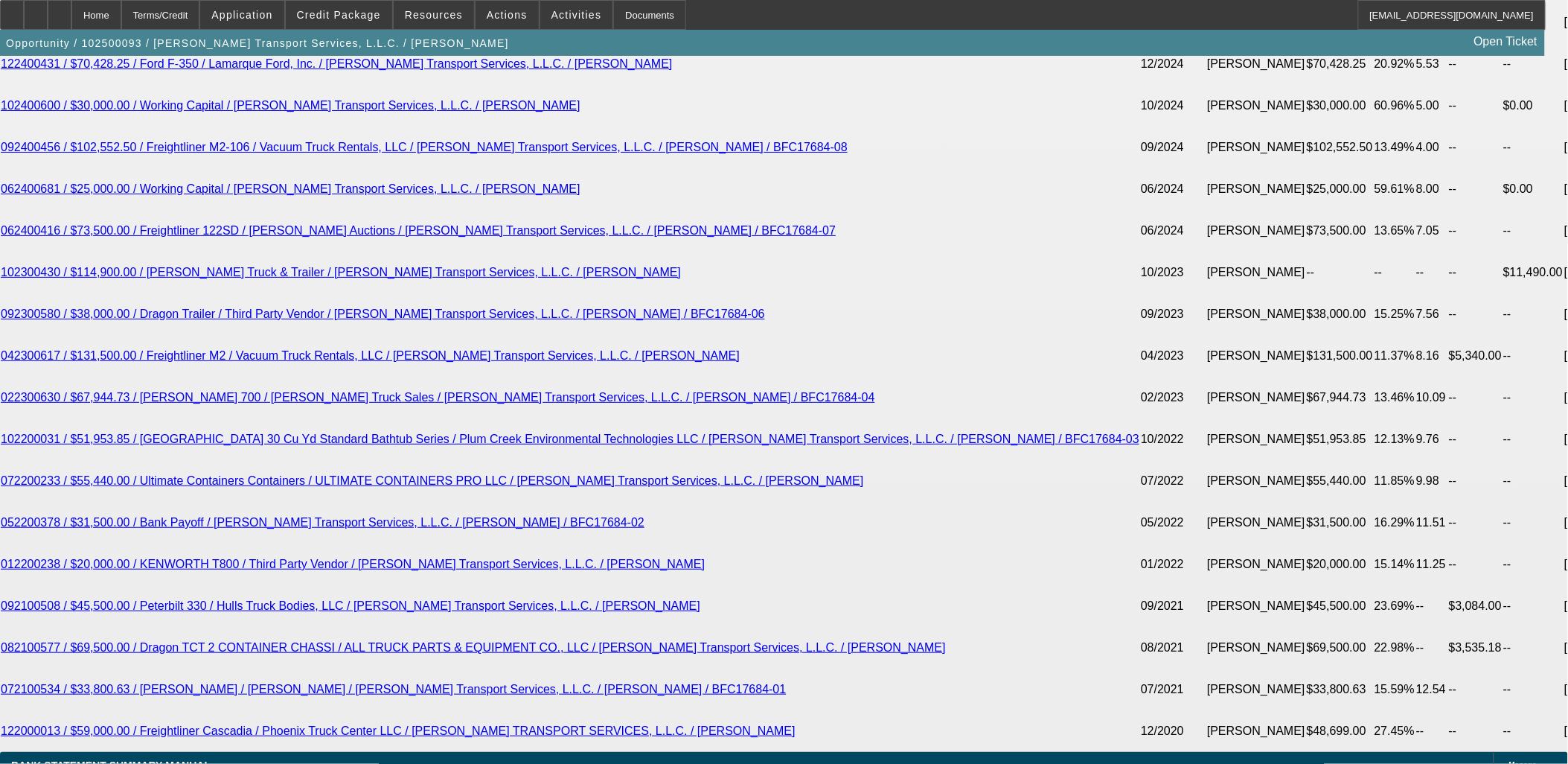
drag, startPoint x: 277, startPoint y: 237, endPoint x: 148, endPoint y: 248, distance: 129.5
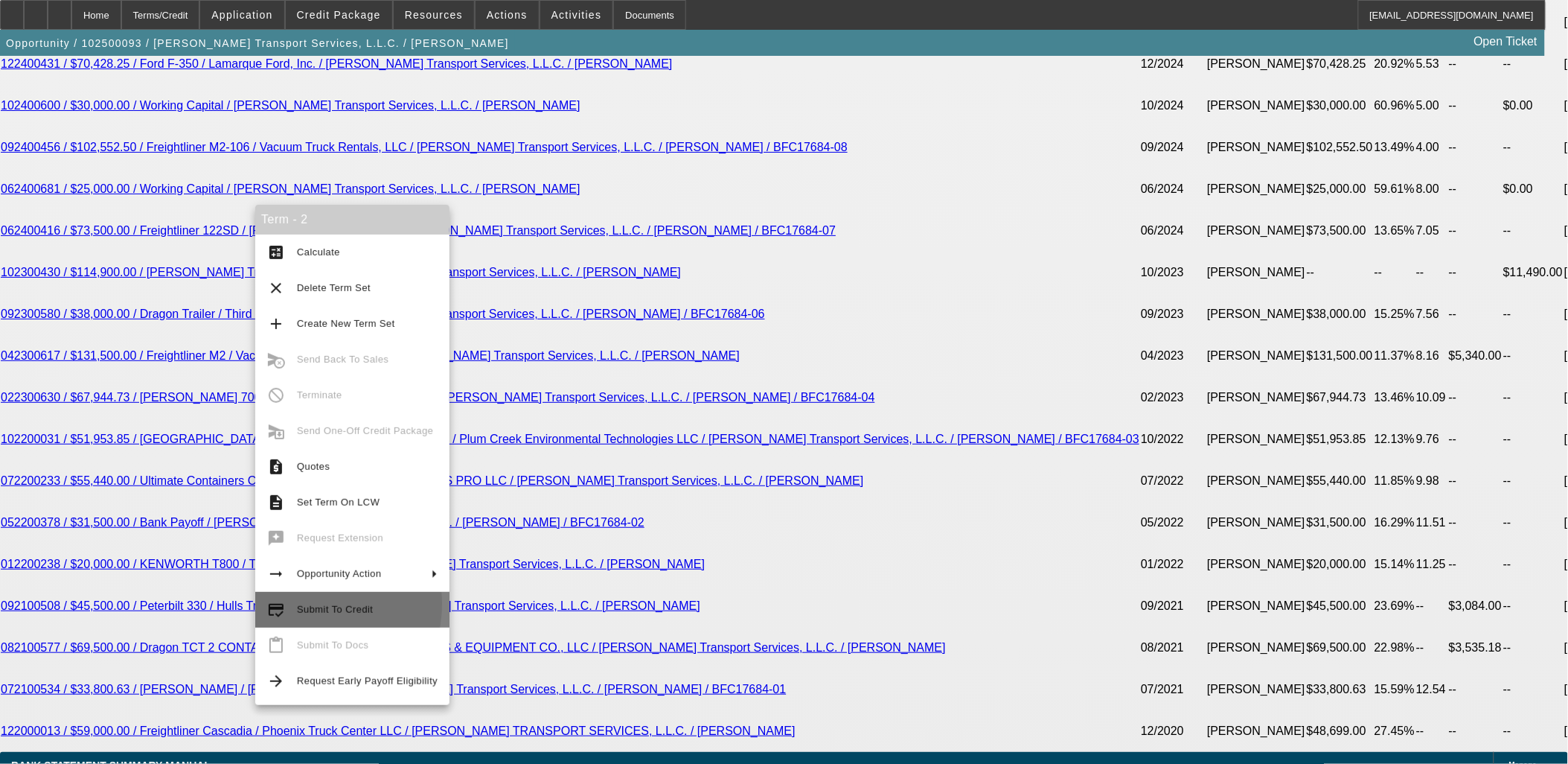
click at [301, 604] on span "Submit To Credit" at bounding box center [335, 610] width 76 height 11
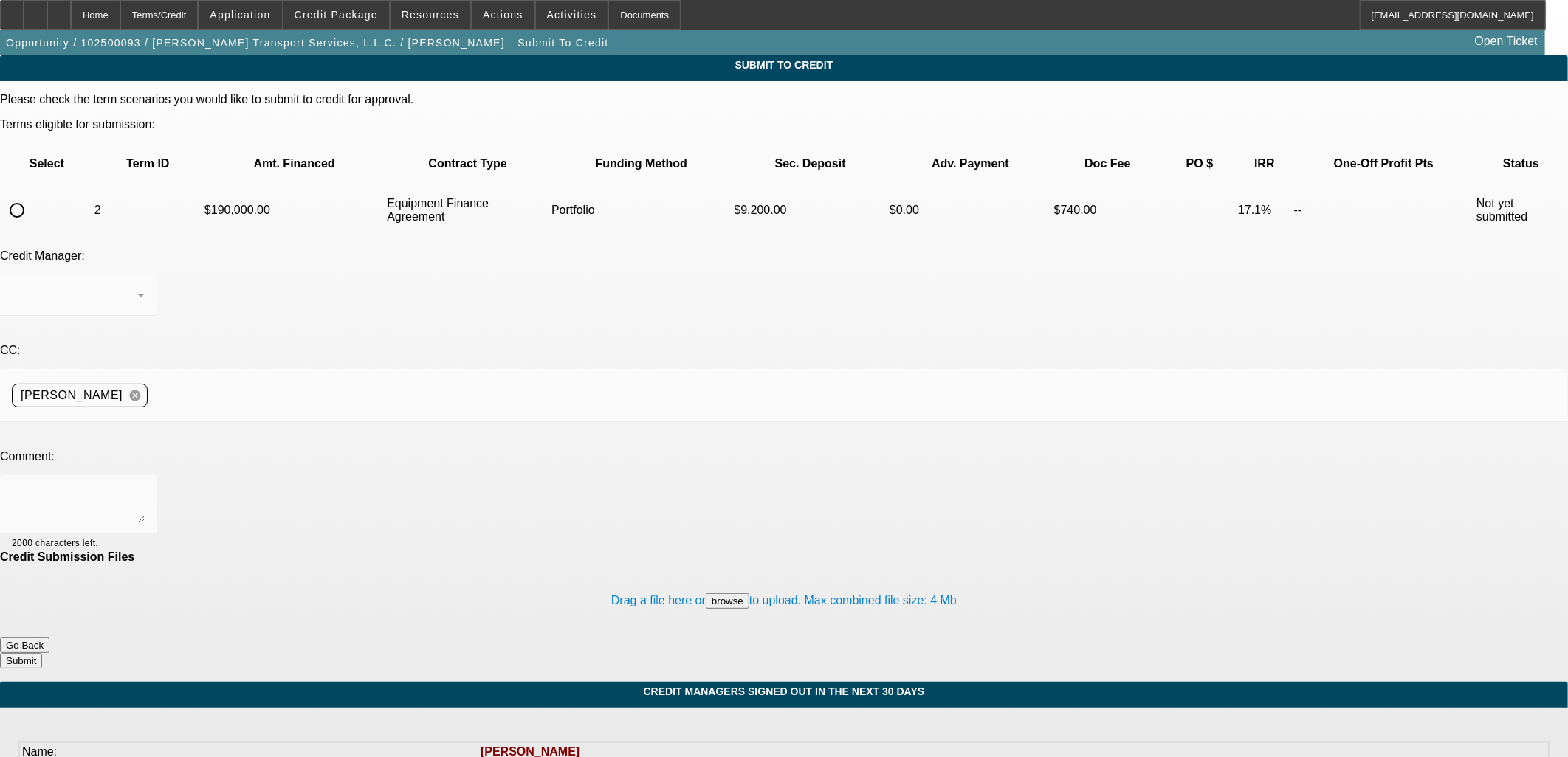
click at [31, 195] on input "radio" at bounding box center [17, 210] width 30 height 30
radio input "true"
click at [145, 274] on div at bounding box center [78, 294] width 133 height 41
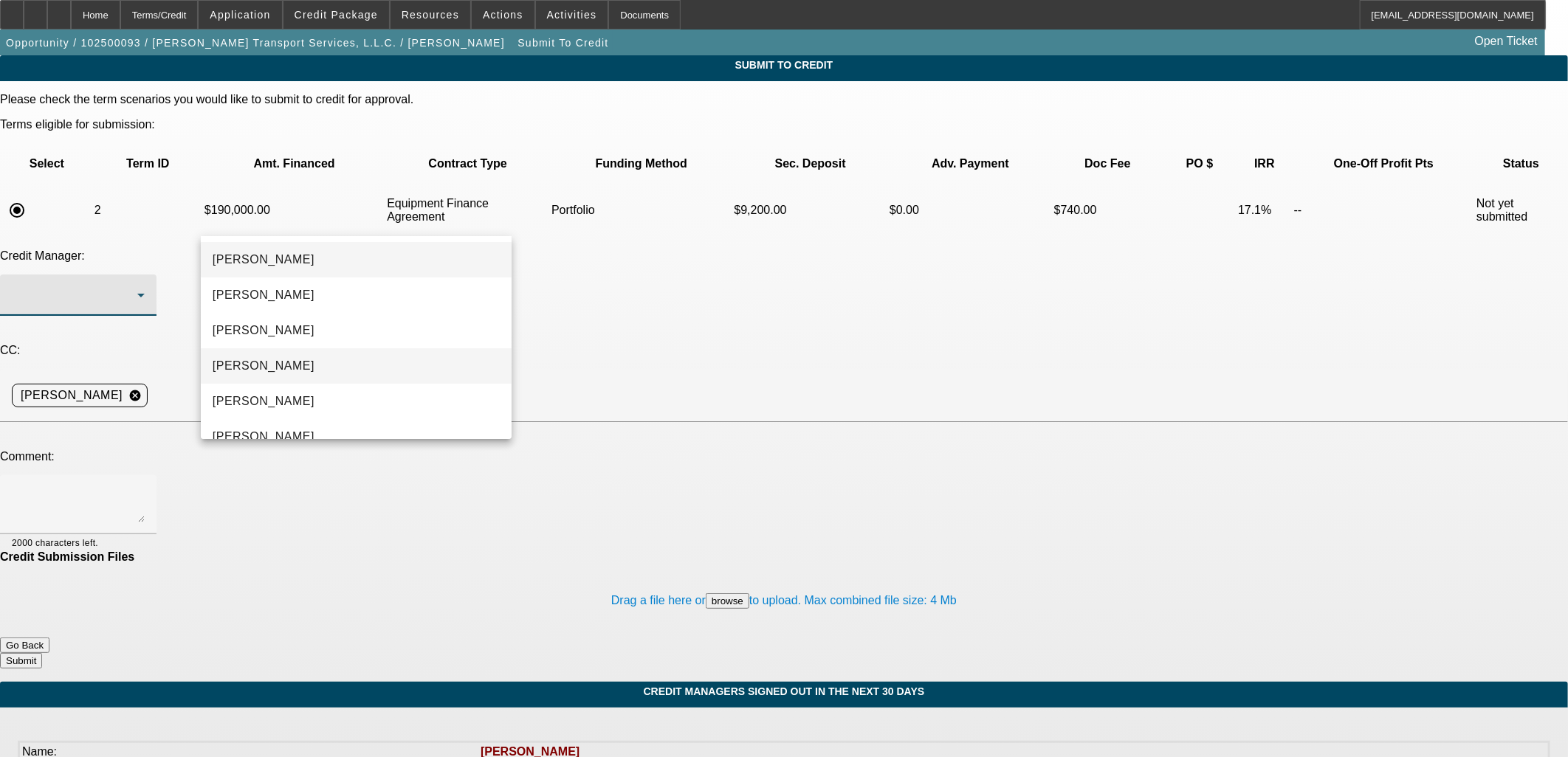
click at [286, 369] on span "[PERSON_NAME]" at bounding box center [263, 366] width 102 height 18
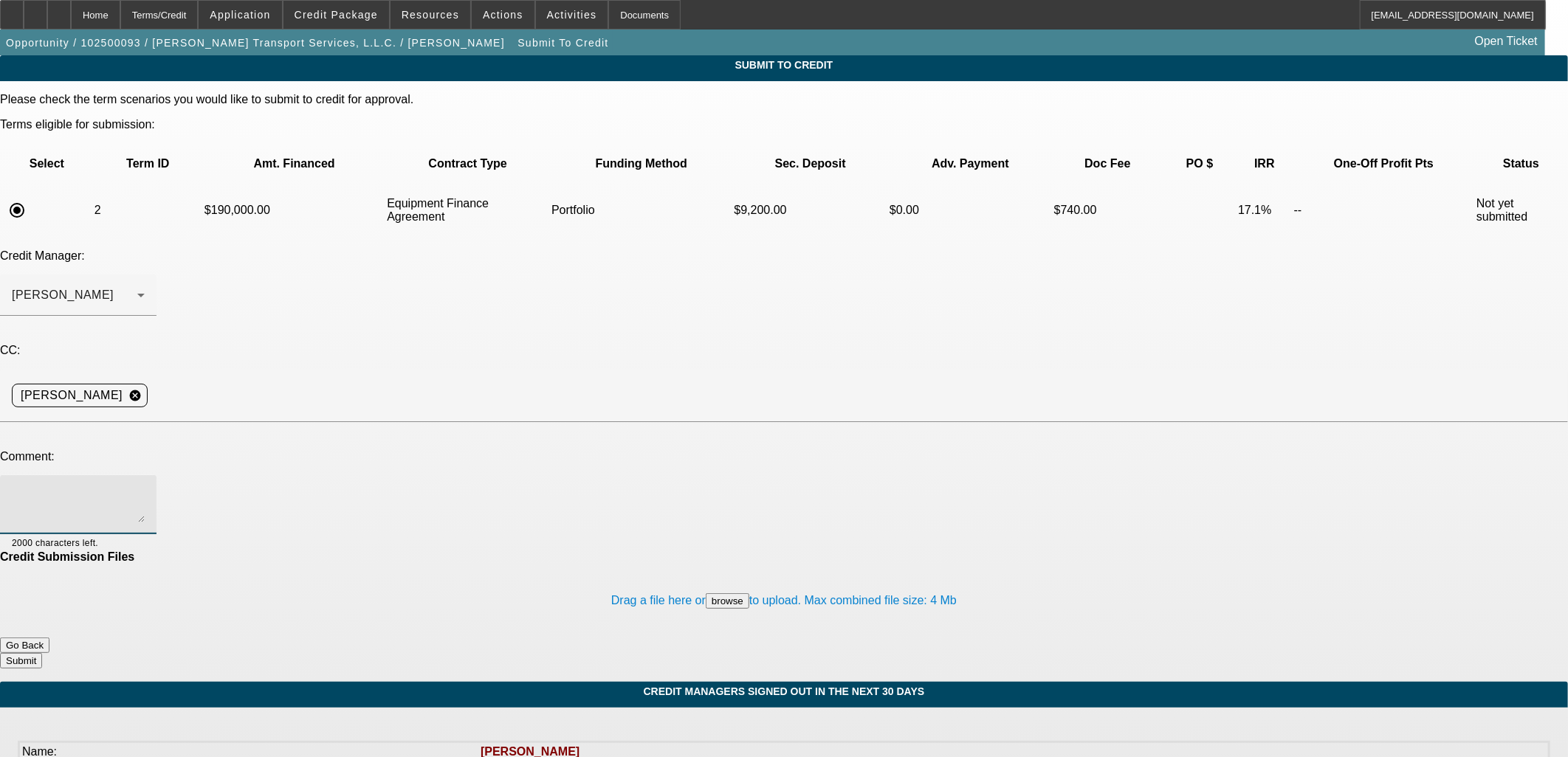
click at [145, 487] on textarea at bounding box center [78, 504] width 133 height 35
type textarea "Would you consider a Port structure for this repeater?"
drag, startPoint x: 909, startPoint y: 573, endPoint x: 906, endPoint y: 566, distance: 7.6
click at [909, 572] on form "Please check the term scenarios you would like to submit to credit for approval…" at bounding box center [784, 388] width 1568 height 589
click at [42, 653] on button "Submit" at bounding box center [21, 660] width 42 height 15
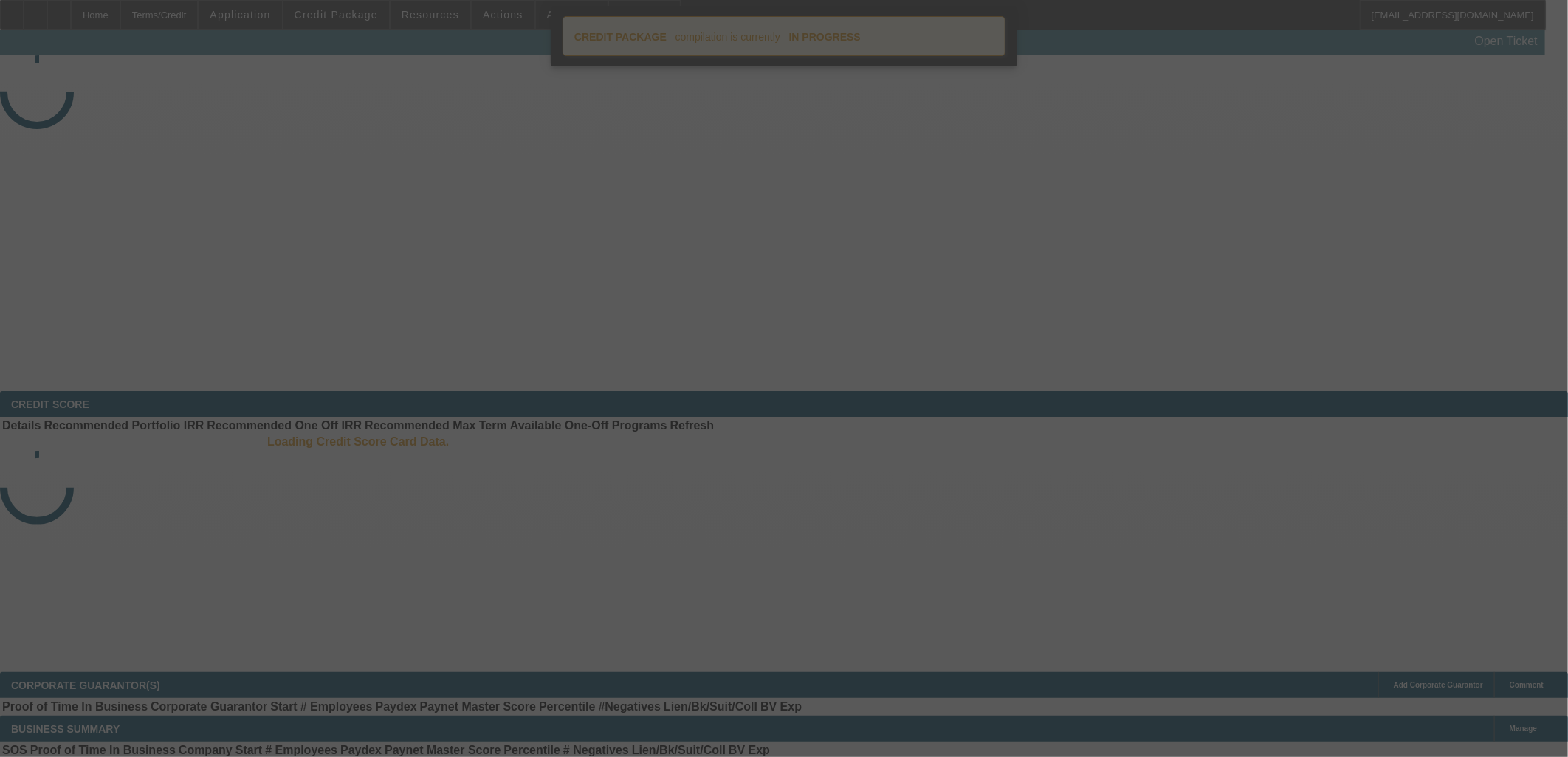
select select "2"
select select "0"
select select "6"
select select "0"
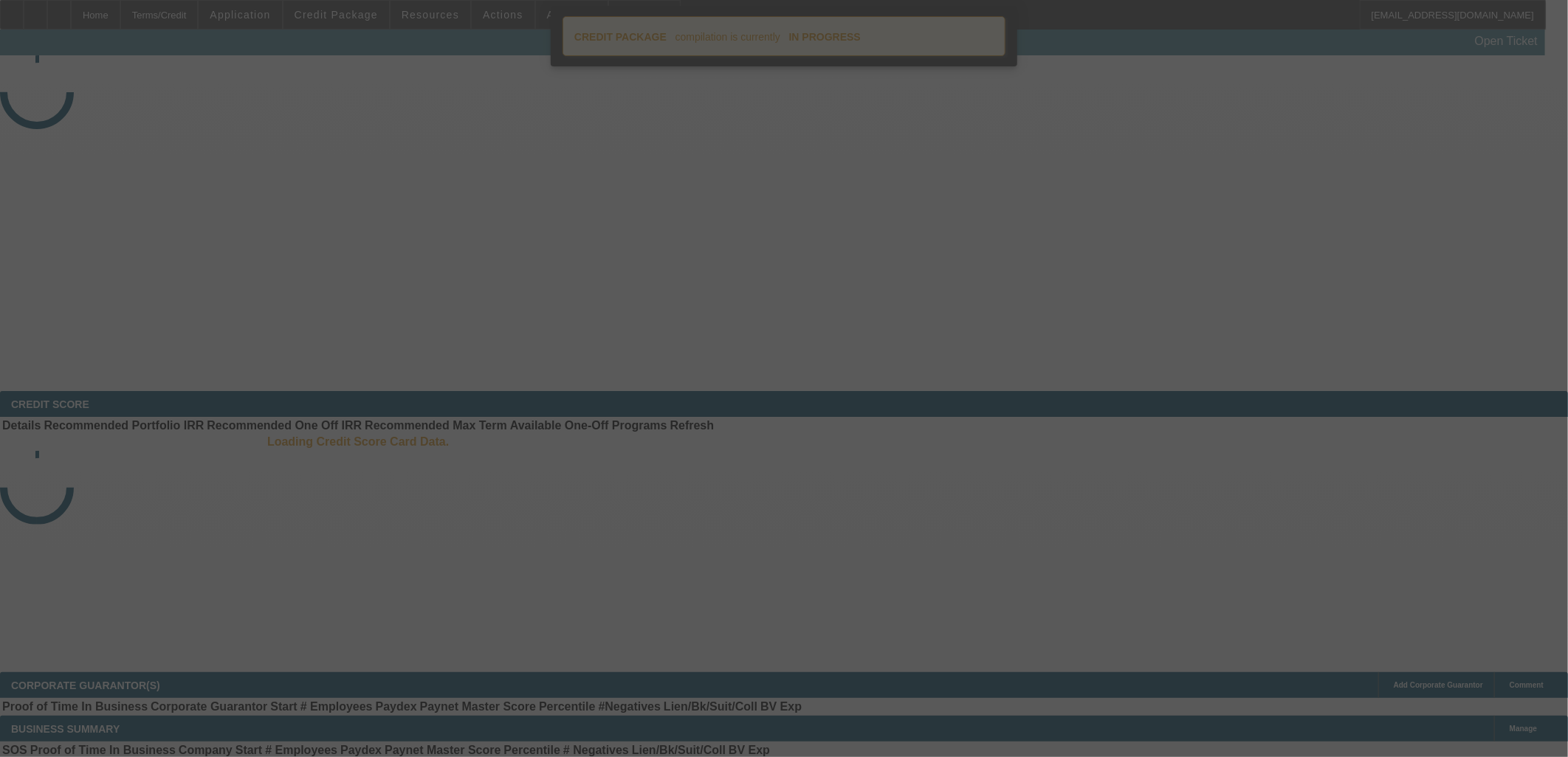
select select "2"
select select "0"
select select "6"
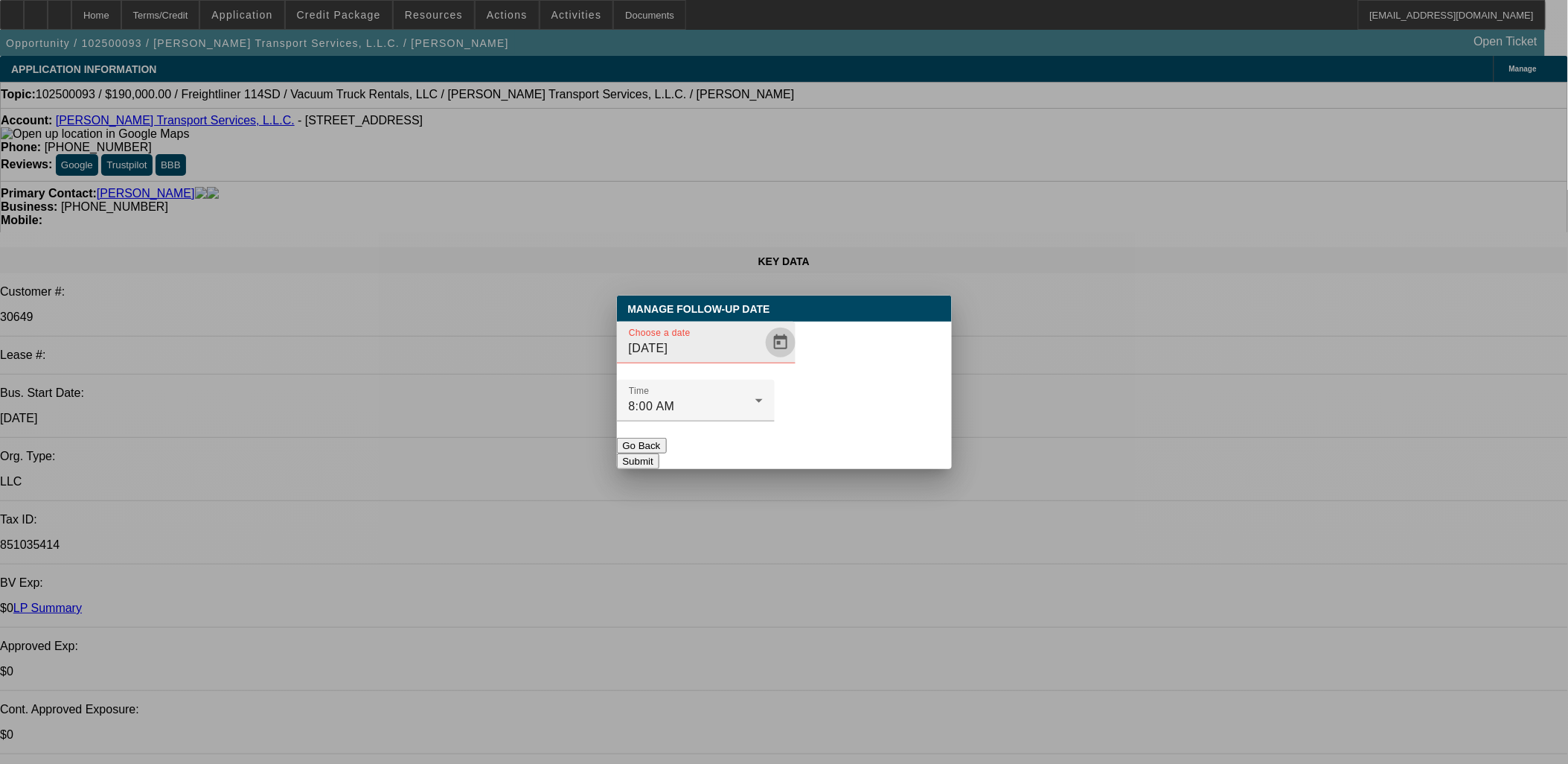
click at [763, 360] on span "Open calendar" at bounding box center [781, 343] width 36 height 36
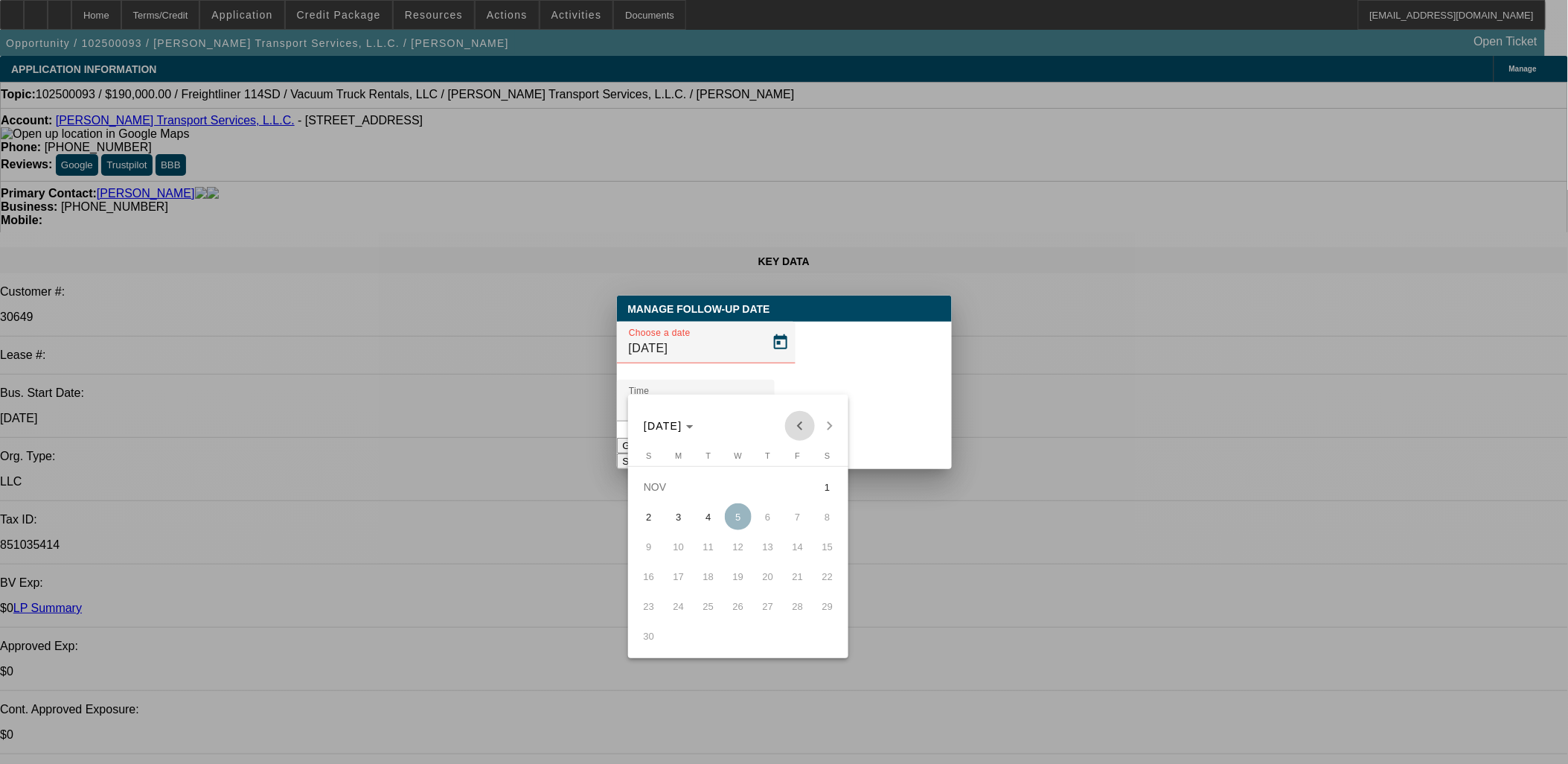
click at [812, 429] on span "Previous month" at bounding box center [800, 425] width 30 height 30
click at [727, 520] on span "8" at bounding box center [738, 516] width 27 height 27
type input "[DATE]"
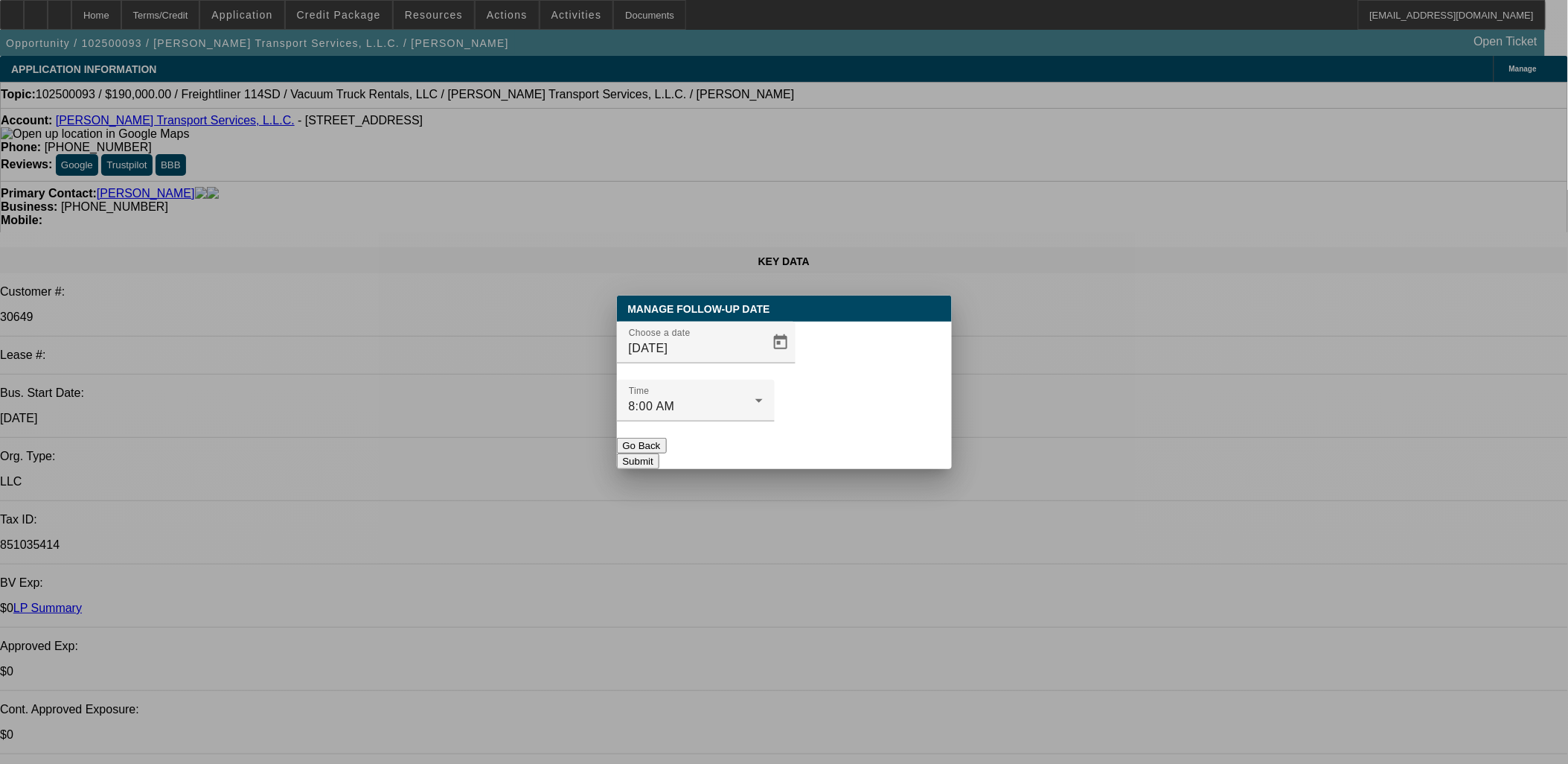
click at [660, 454] on button "Submit" at bounding box center [638, 461] width 42 height 15
